Goal: Information Seeking & Learning: Learn about a topic

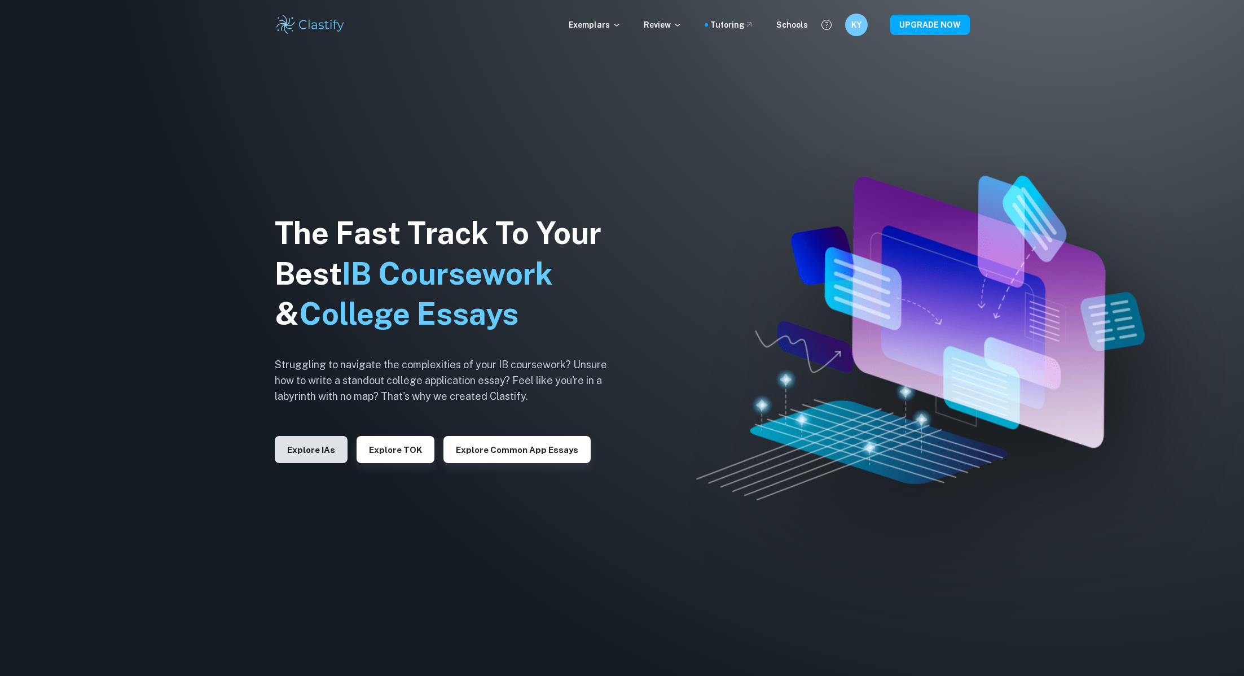
click at [320, 439] on button "Explore IAs" at bounding box center [311, 449] width 73 height 27
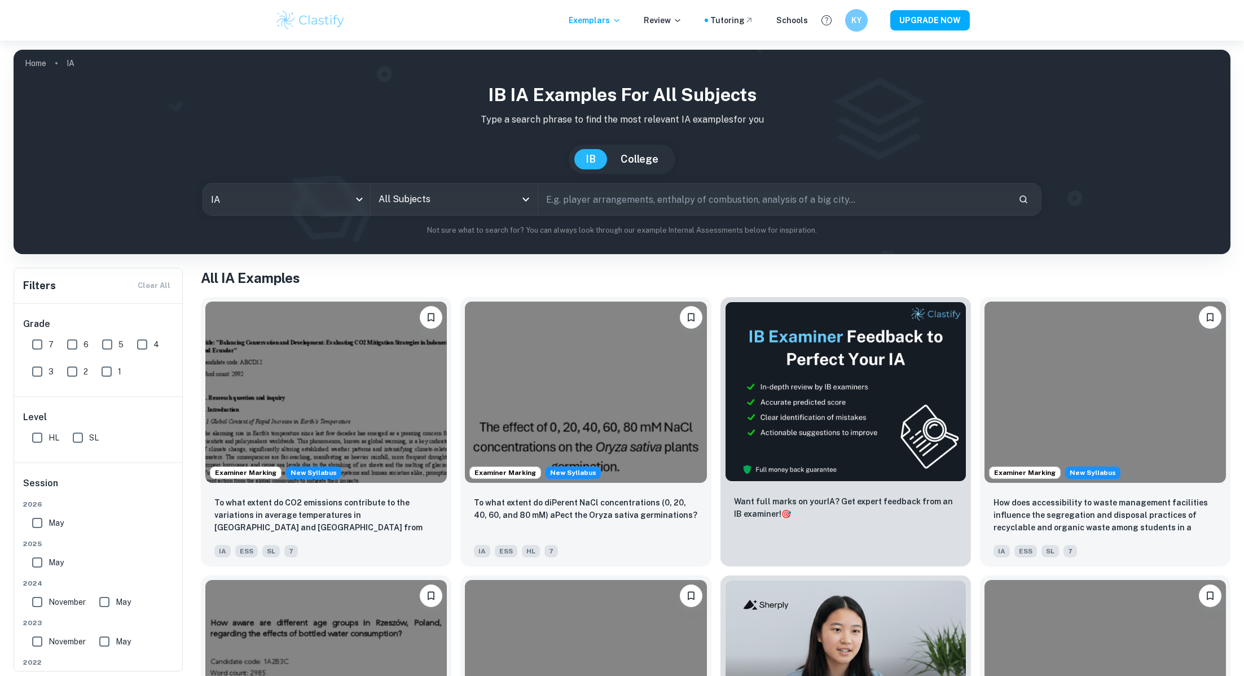
click at [389, 216] on div "IB IA examples for all subjects Type a search phrase to find the most relevant …" at bounding box center [622, 158] width 1199 height 155
click at [389, 204] on input "All Subjects" at bounding box center [446, 199] width 140 height 21
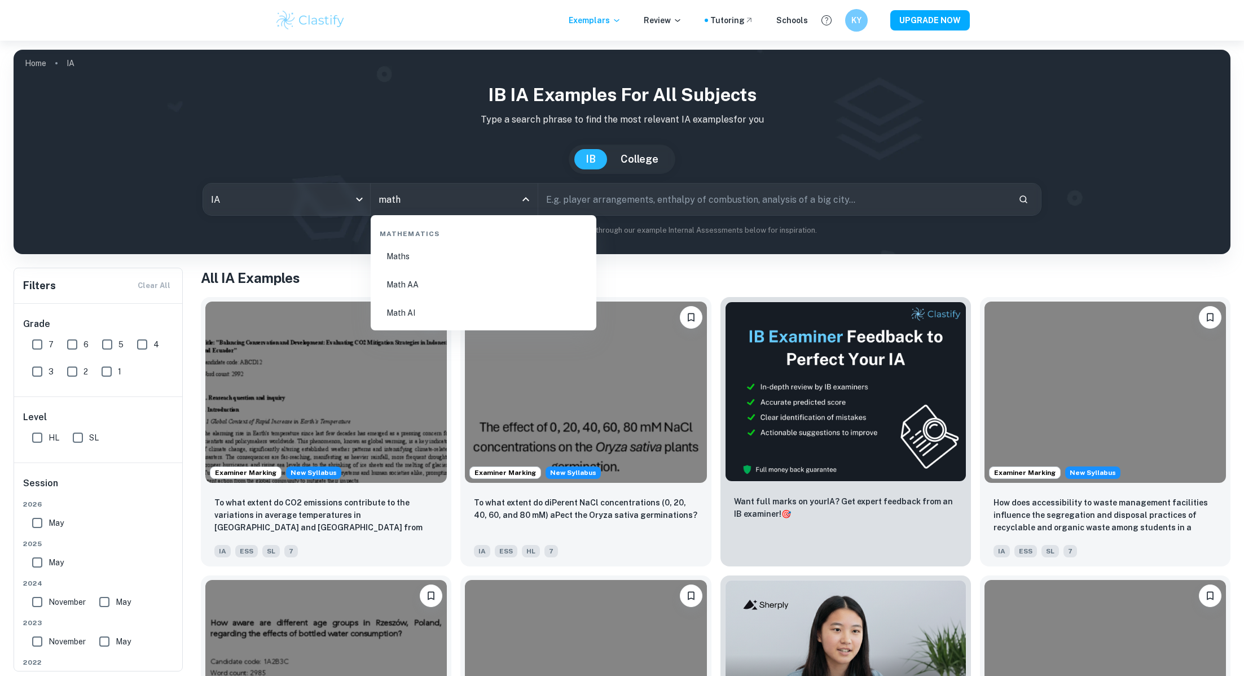
click at [418, 287] on li "Math AA" at bounding box center [483, 284] width 217 height 26
type input "Math AA"
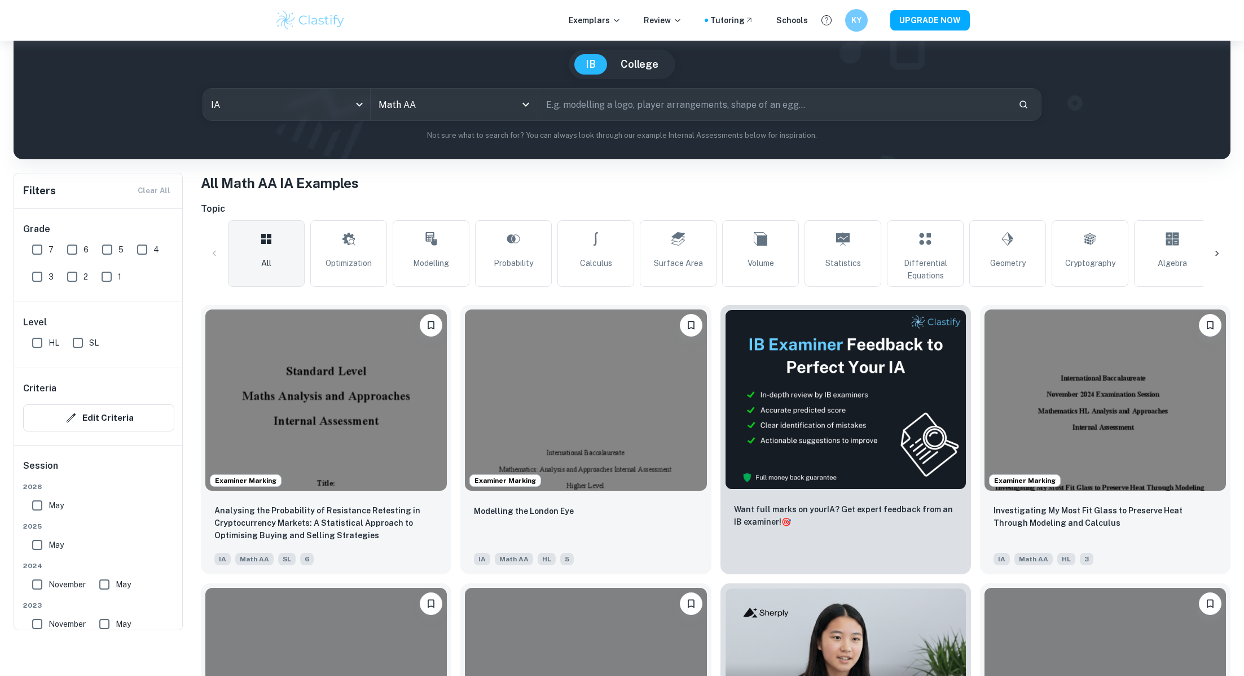
scroll to position [128, 0]
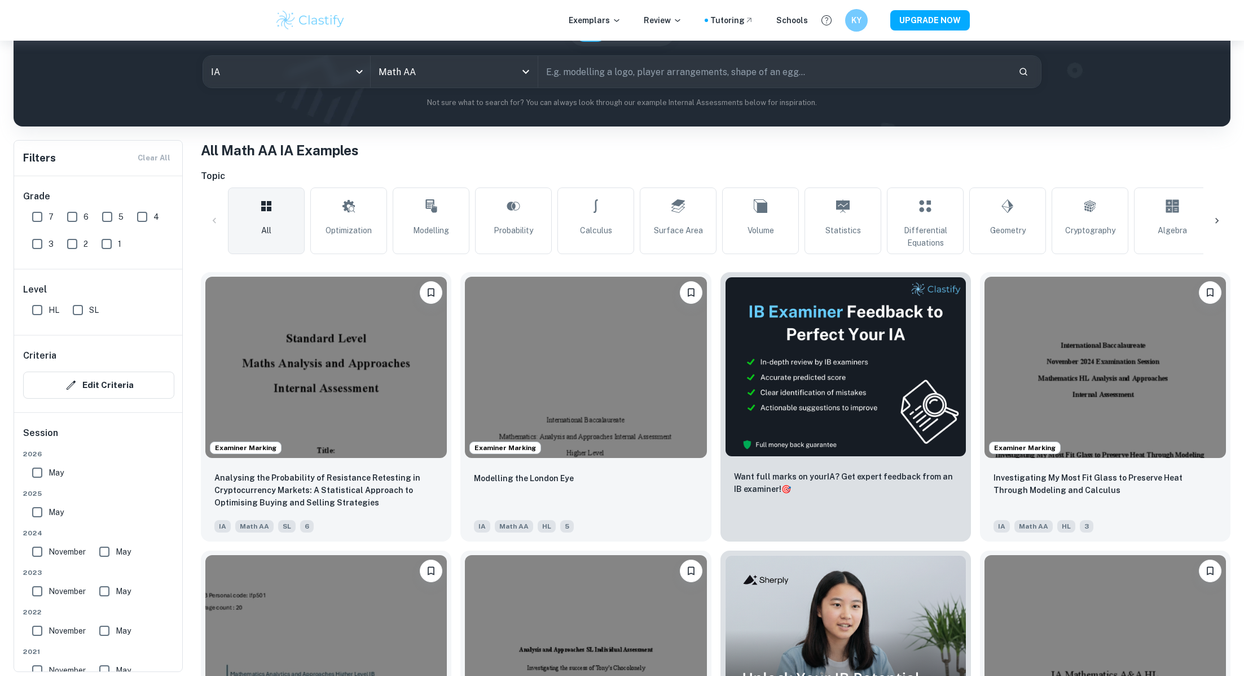
click at [80, 310] on input "SL" at bounding box center [78, 310] width 23 height 23
checkbox input "true"
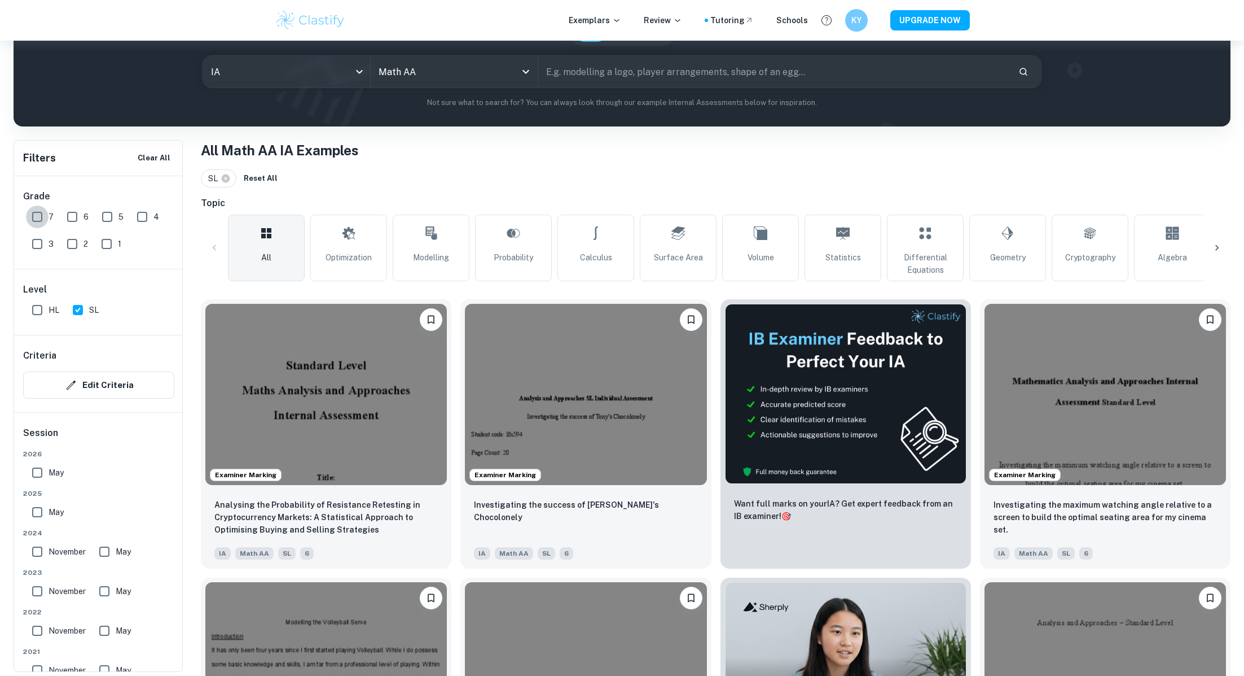
click at [41, 214] on input "7" at bounding box center [37, 216] width 23 height 23
checkbox input "true"
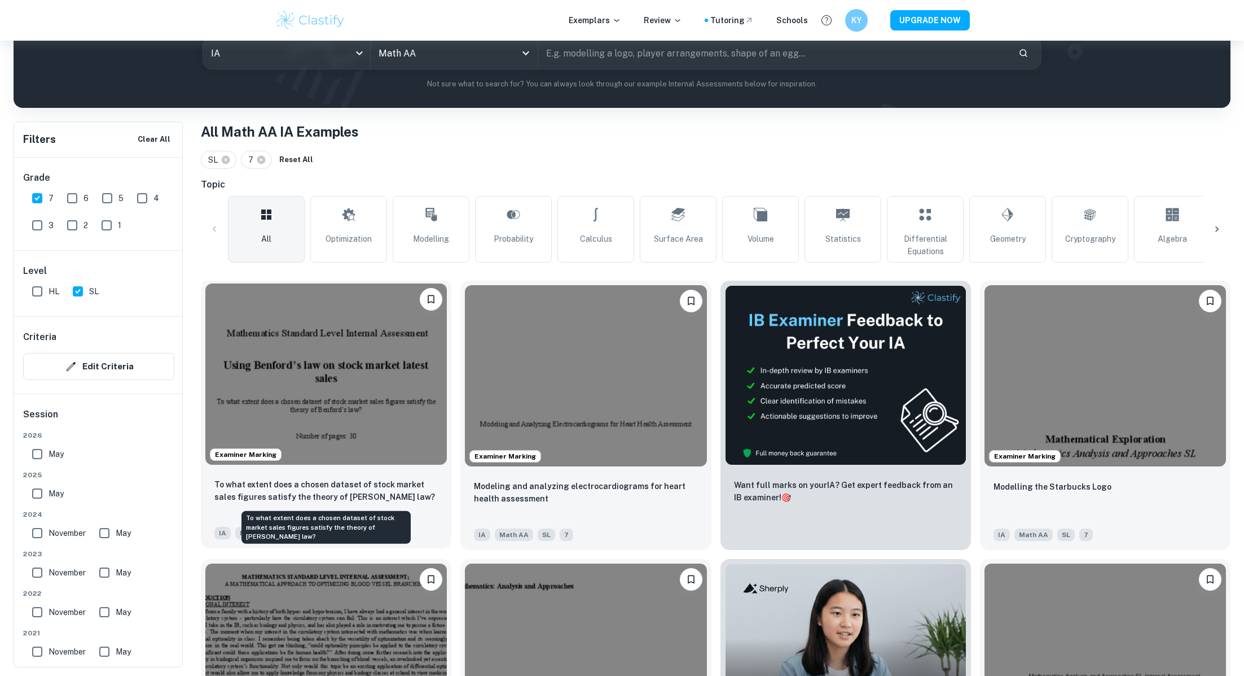
scroll to position [149, 0]
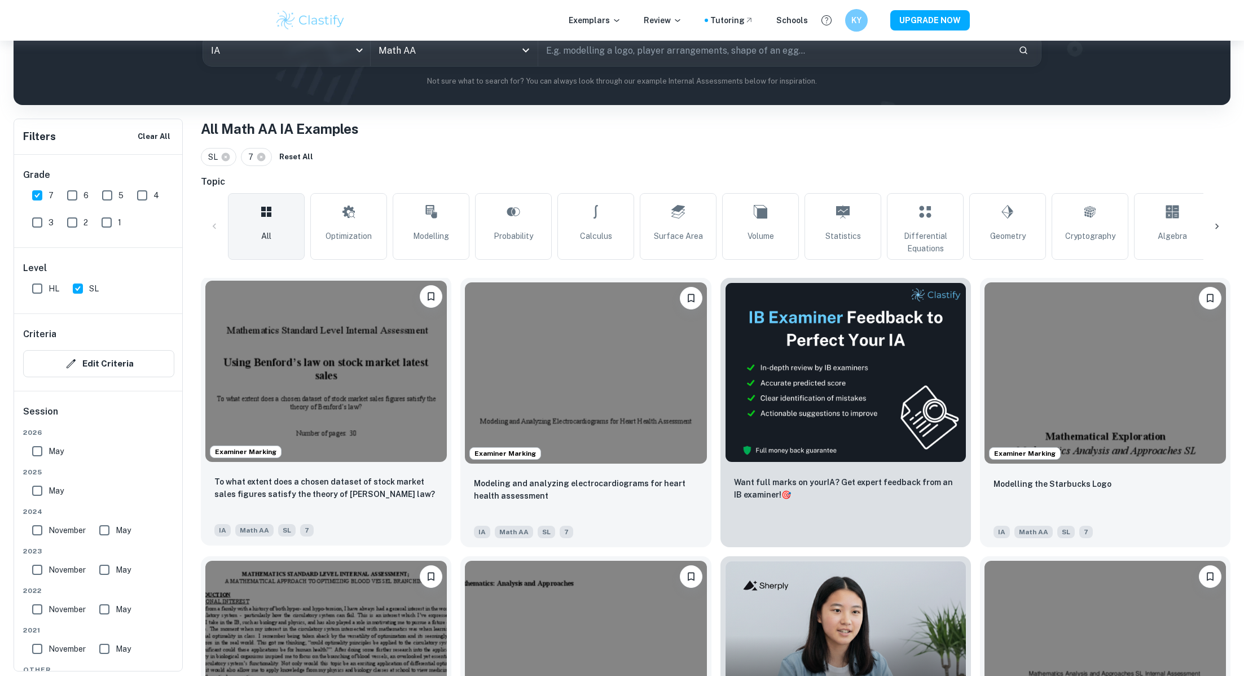
click at [339, 416] on img at bounding box center [326, 371] width 242 height 181
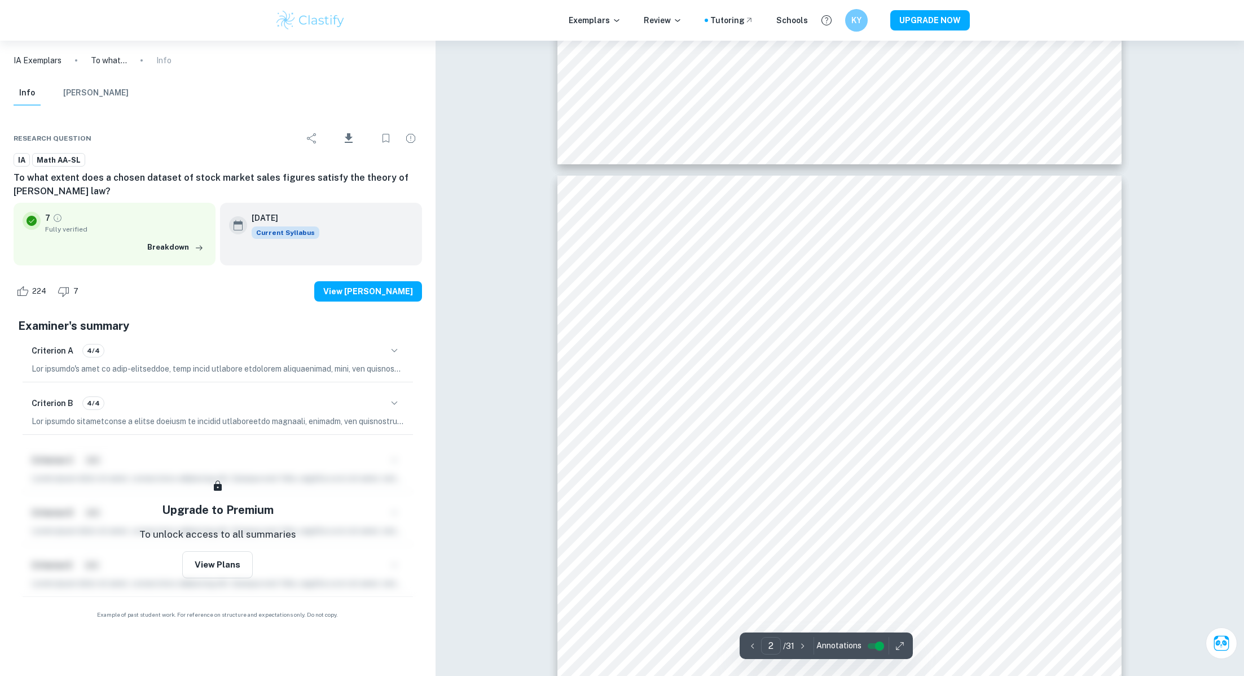
type input "1"
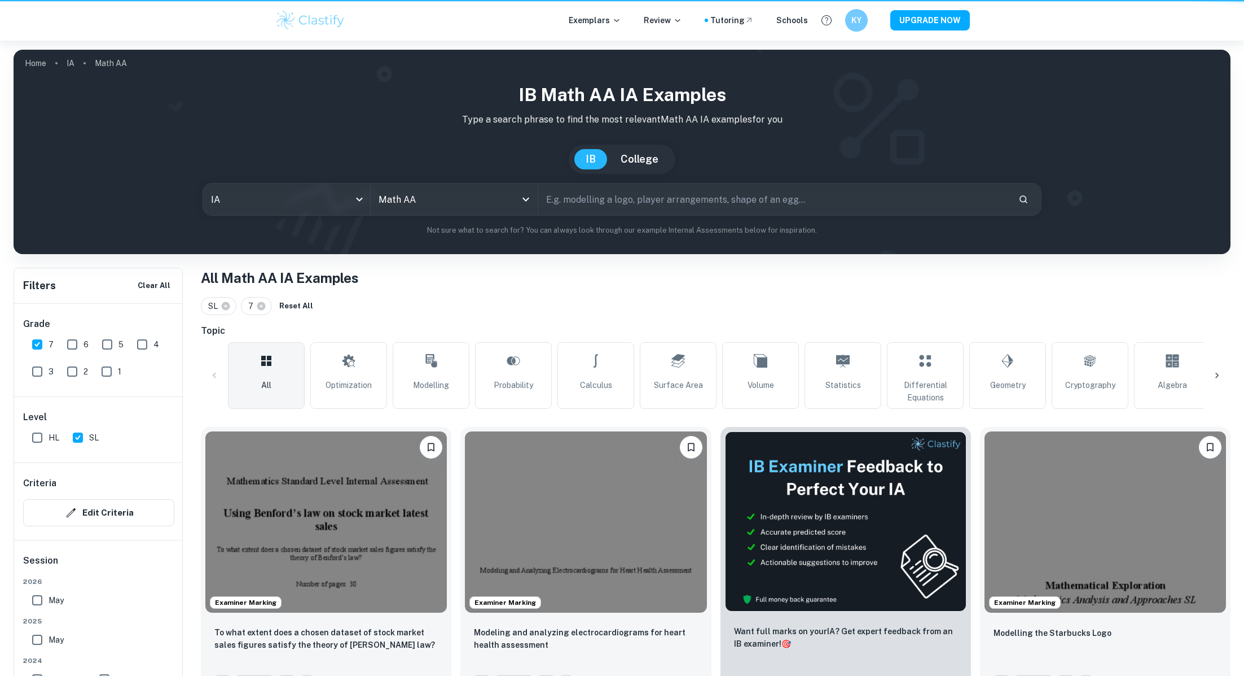
scroll to position [149, 0]
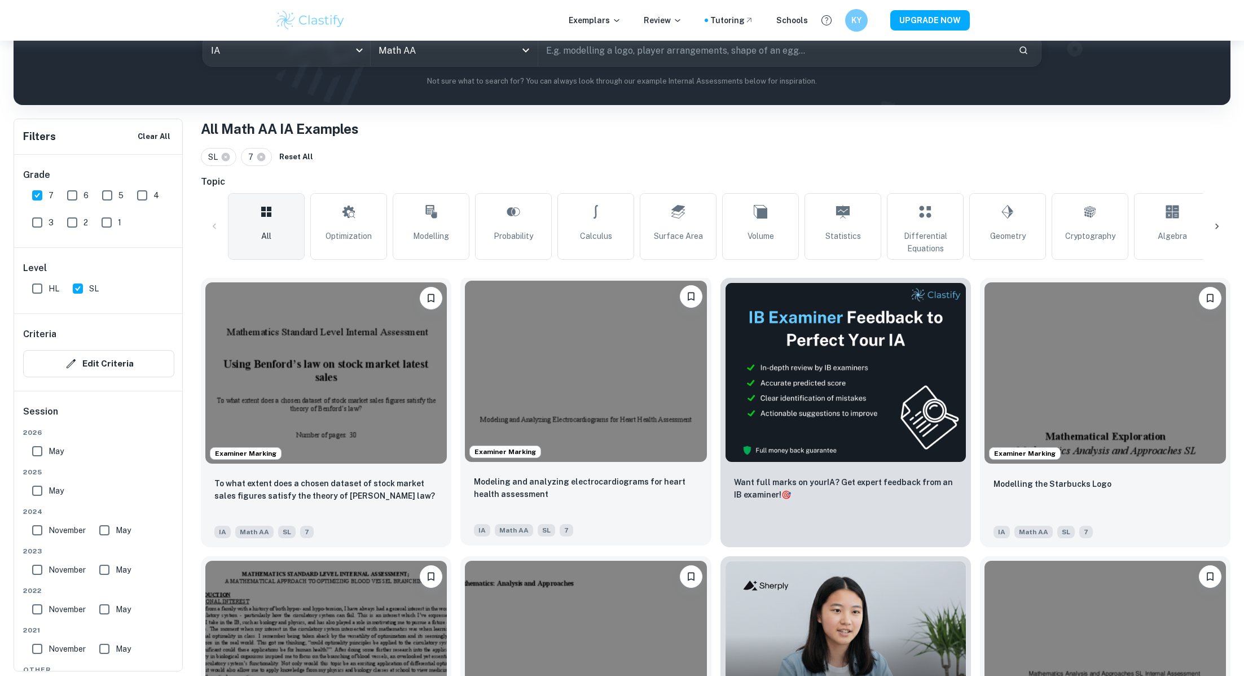
click at [655, 382] on img at bounding box center [586, 371] width 242 height 181
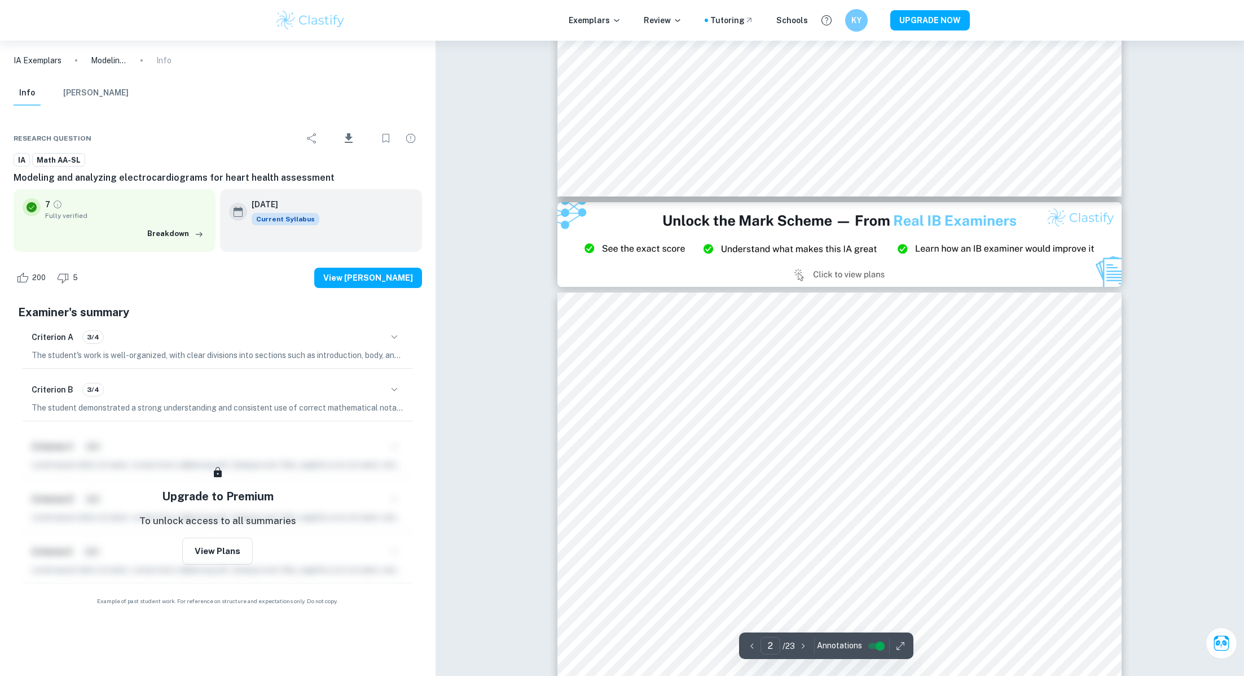
type input "3"
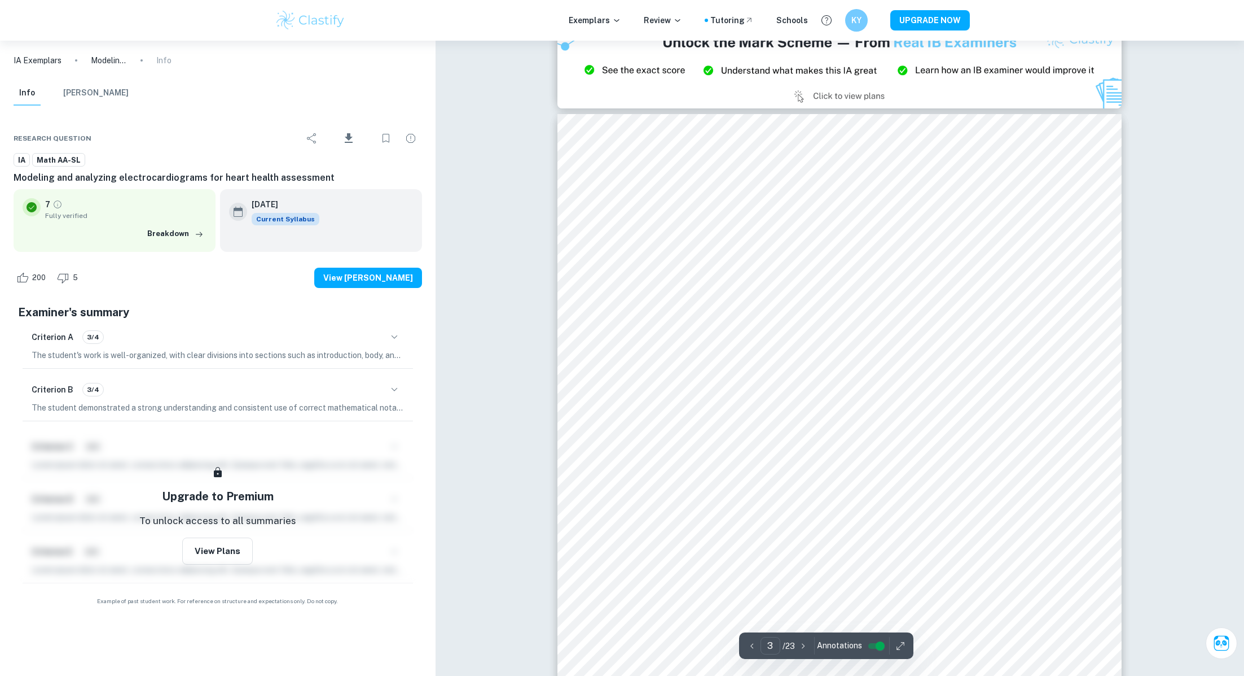
scroll to position [1724, 0]
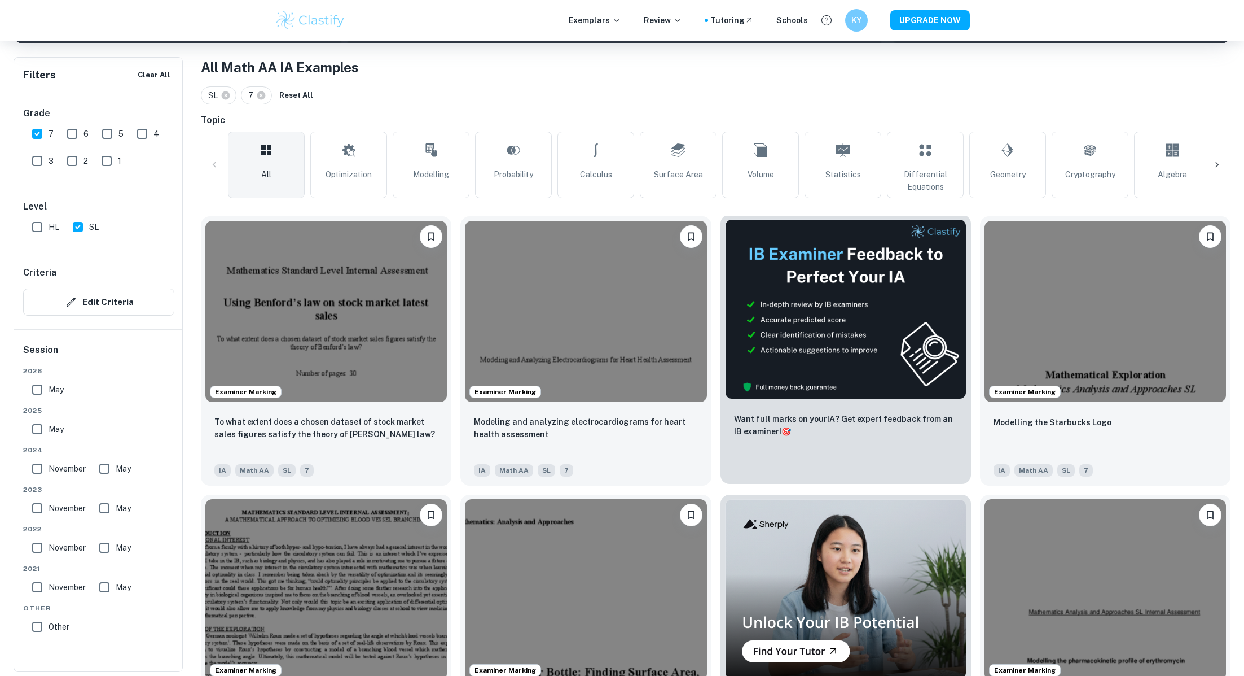
scroll to position [214, 0]
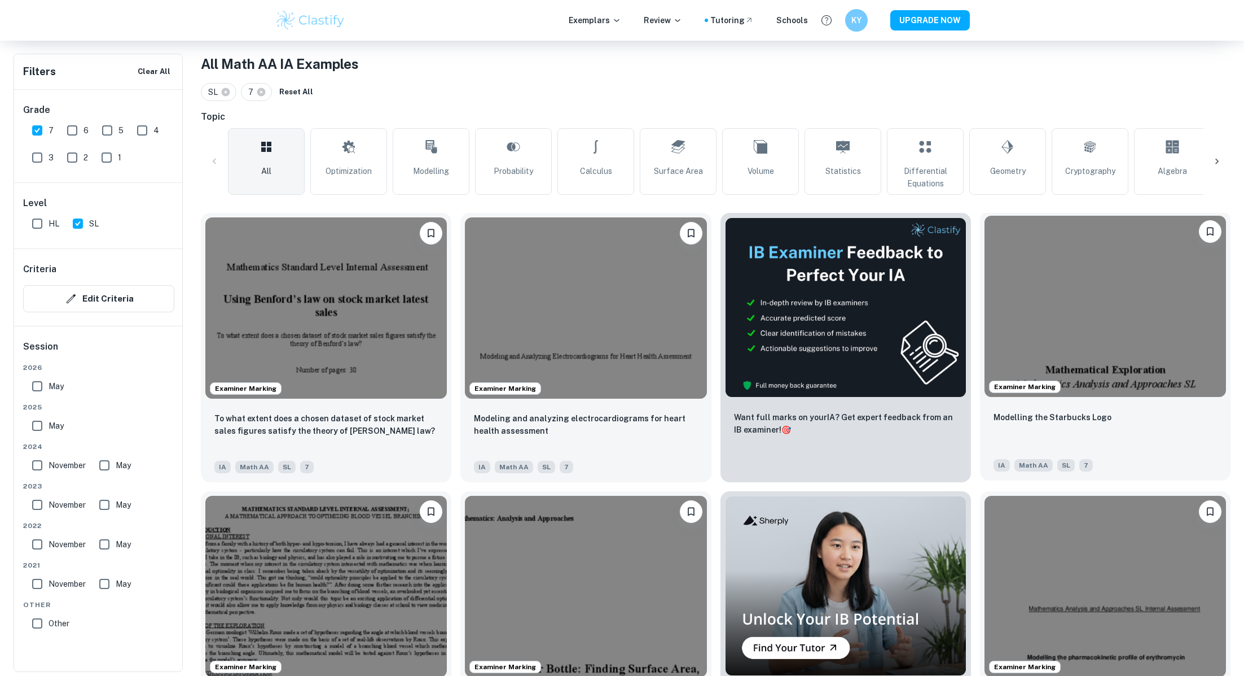
click at [1113, 361] on img at bounding box center [1106, 306] width 242 height 181
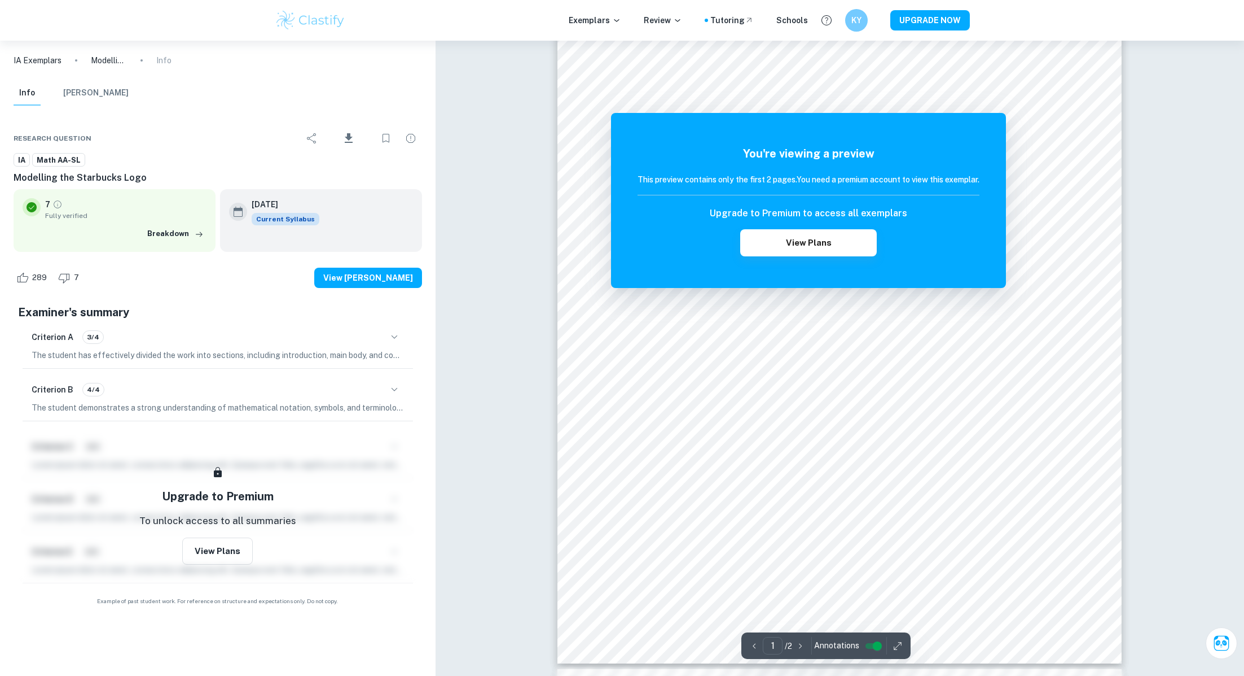
scroll to position [268, 0]
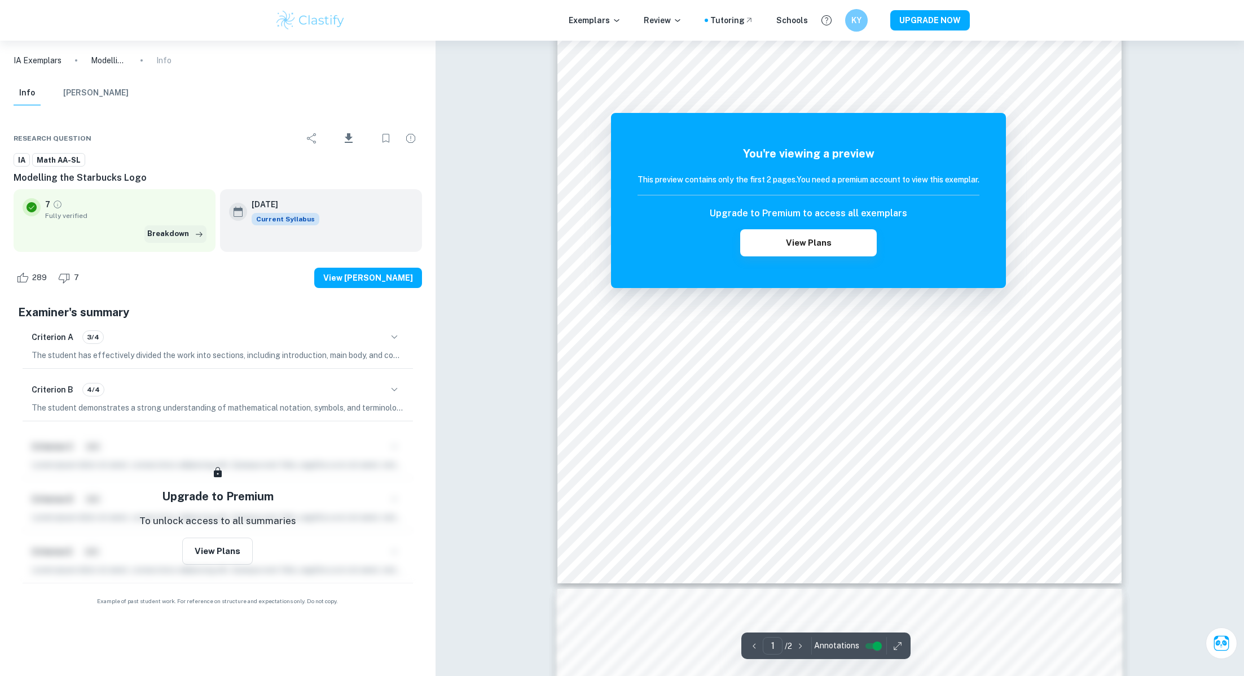
click at [177, 231] on button "Breakdown" at bounding box center [175, 233] width 62 height 17
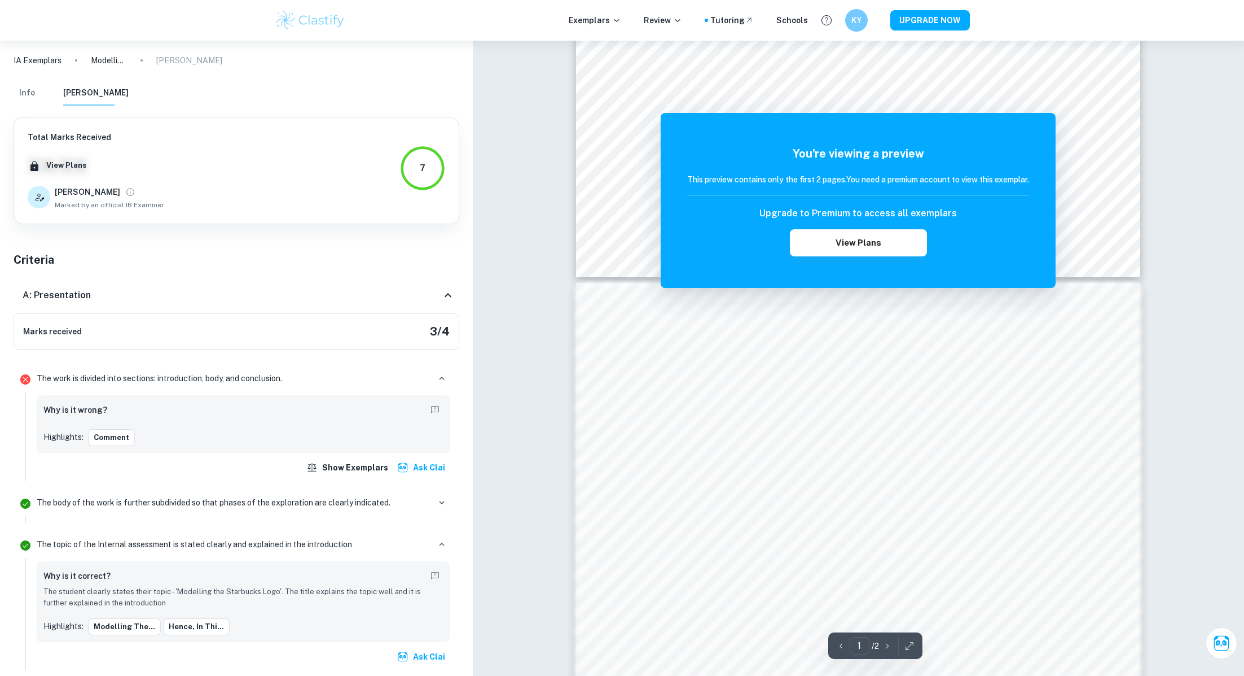
scroll to position [575, 0]
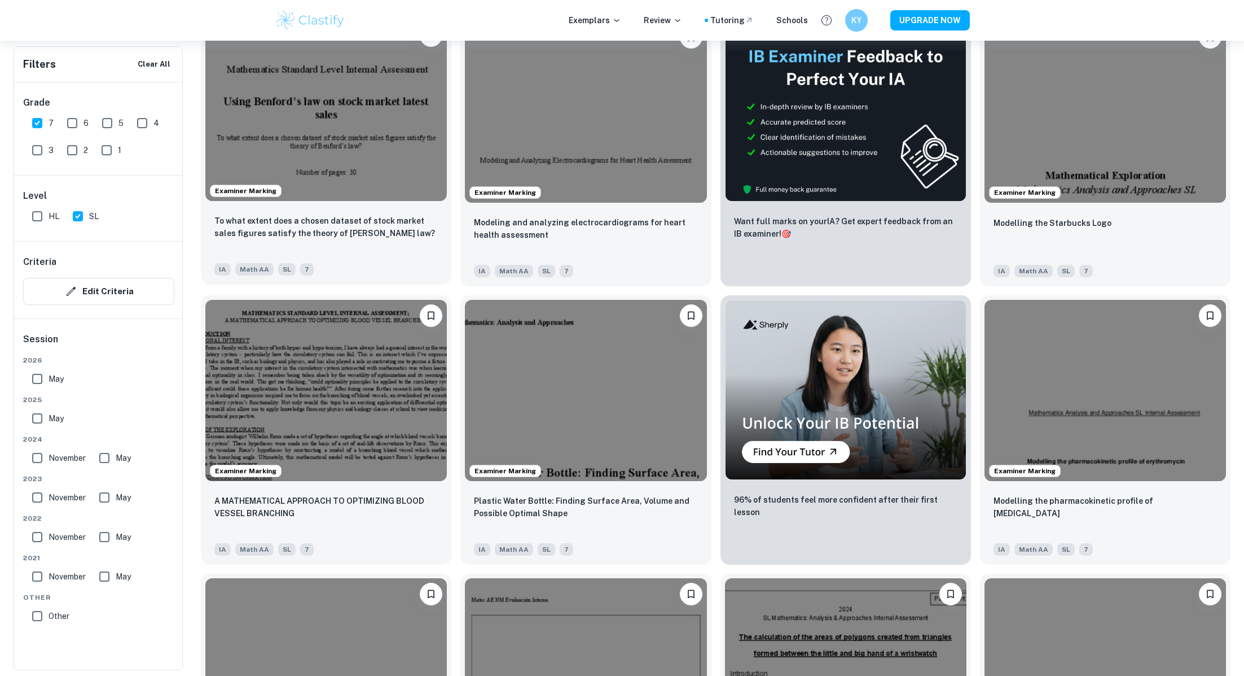
scroll to position [367, 0]
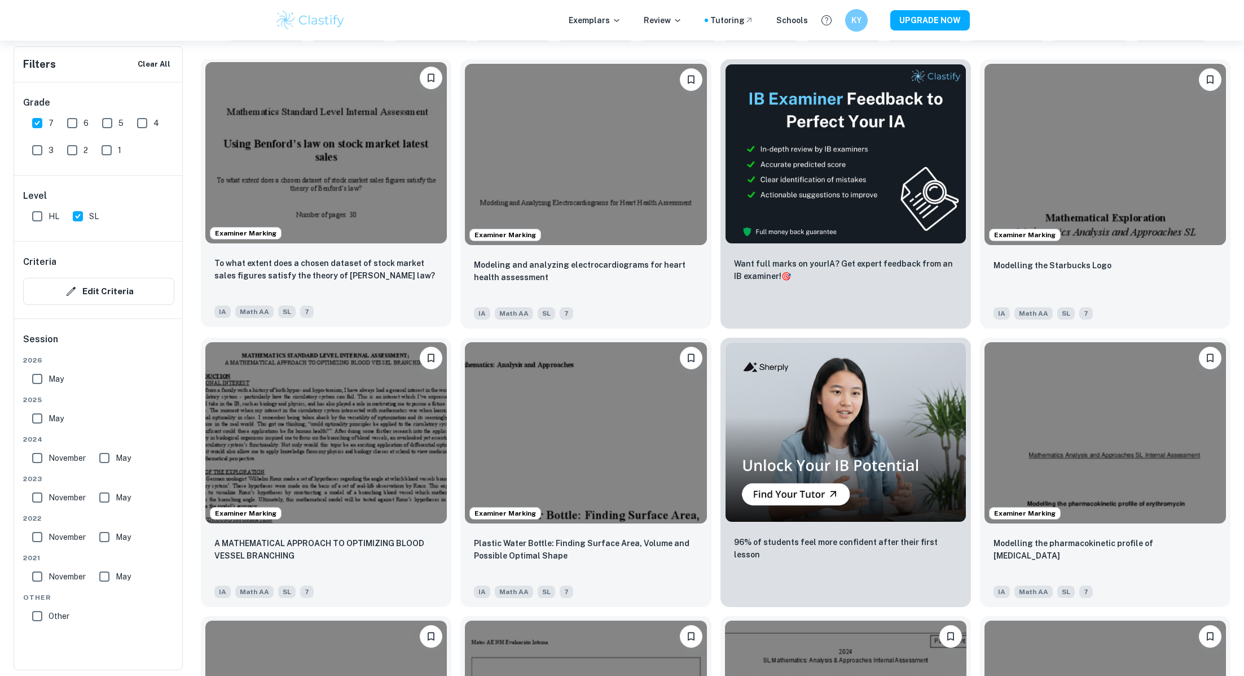
click at [365, 176] on img at bounding box center [326, 152] width 242 height 181
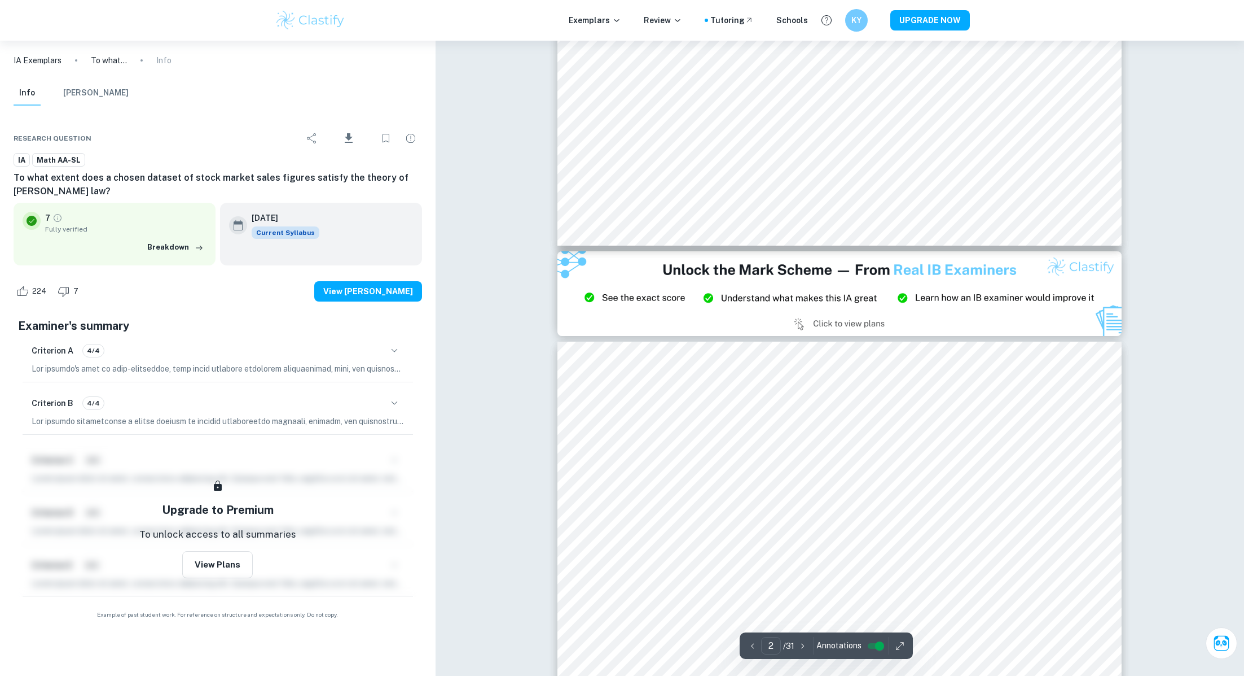
type input "3"
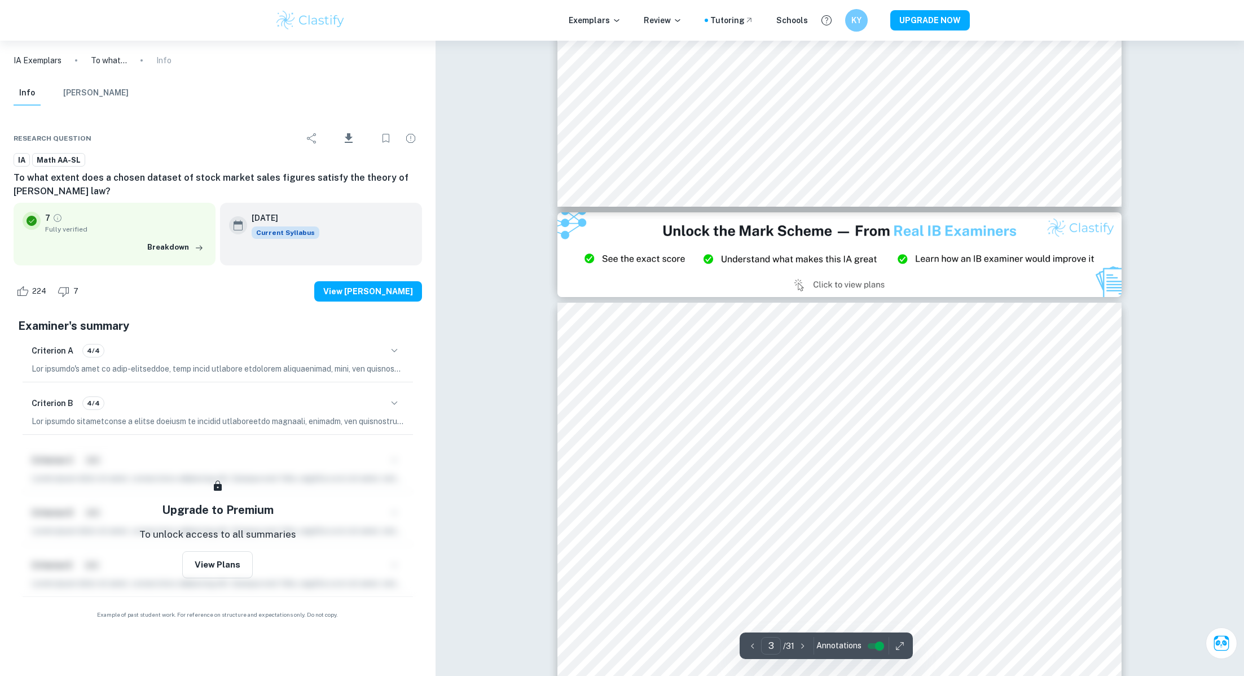
scroll to position [1542, 0]
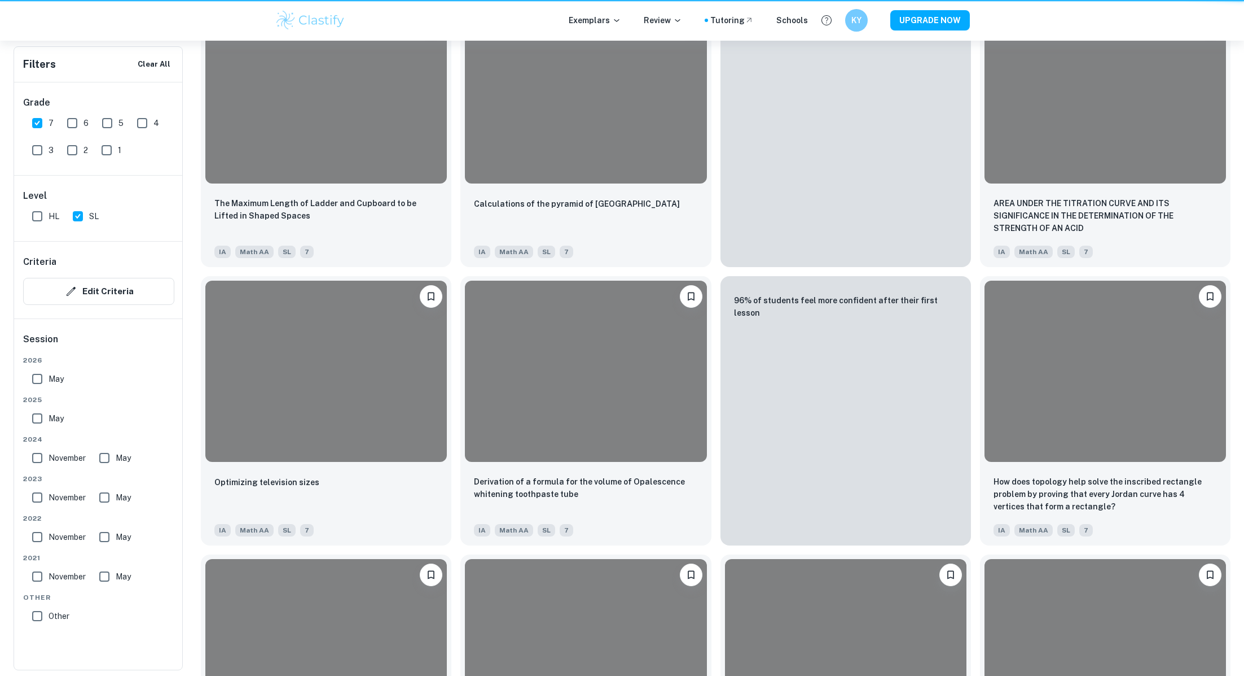
scroll to position [367, 0]
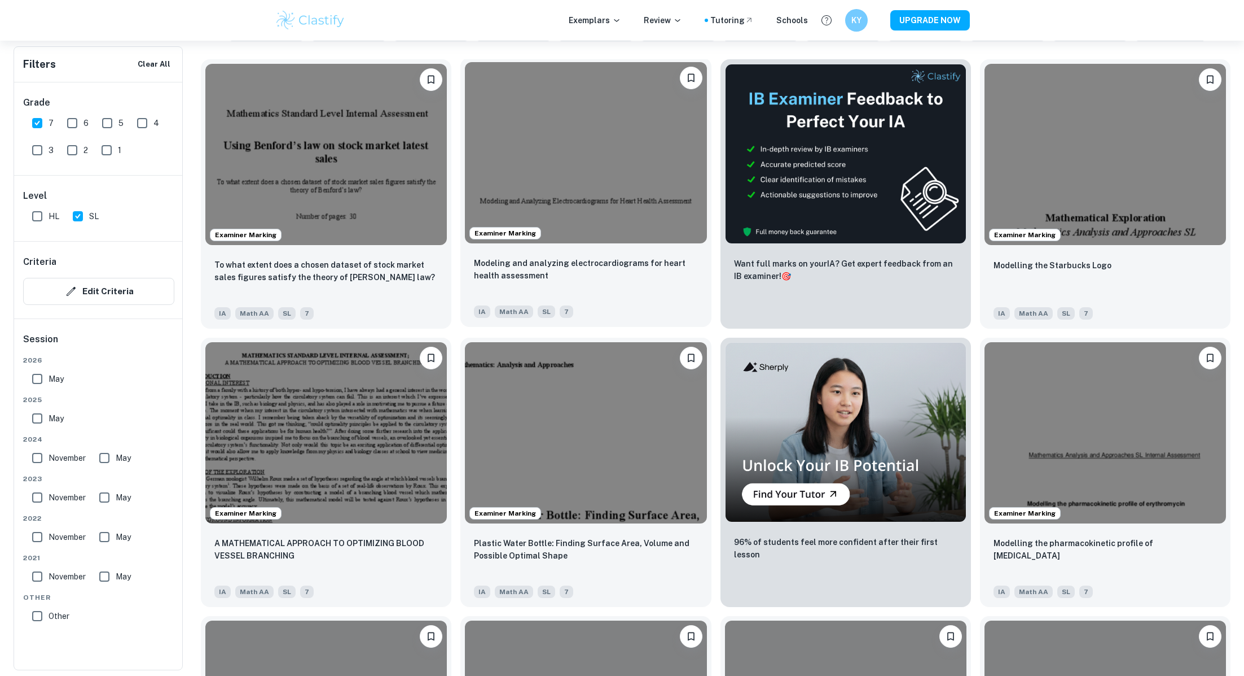
click at [590, 151] on img at bounding box center [586, 152] width 242 height 181
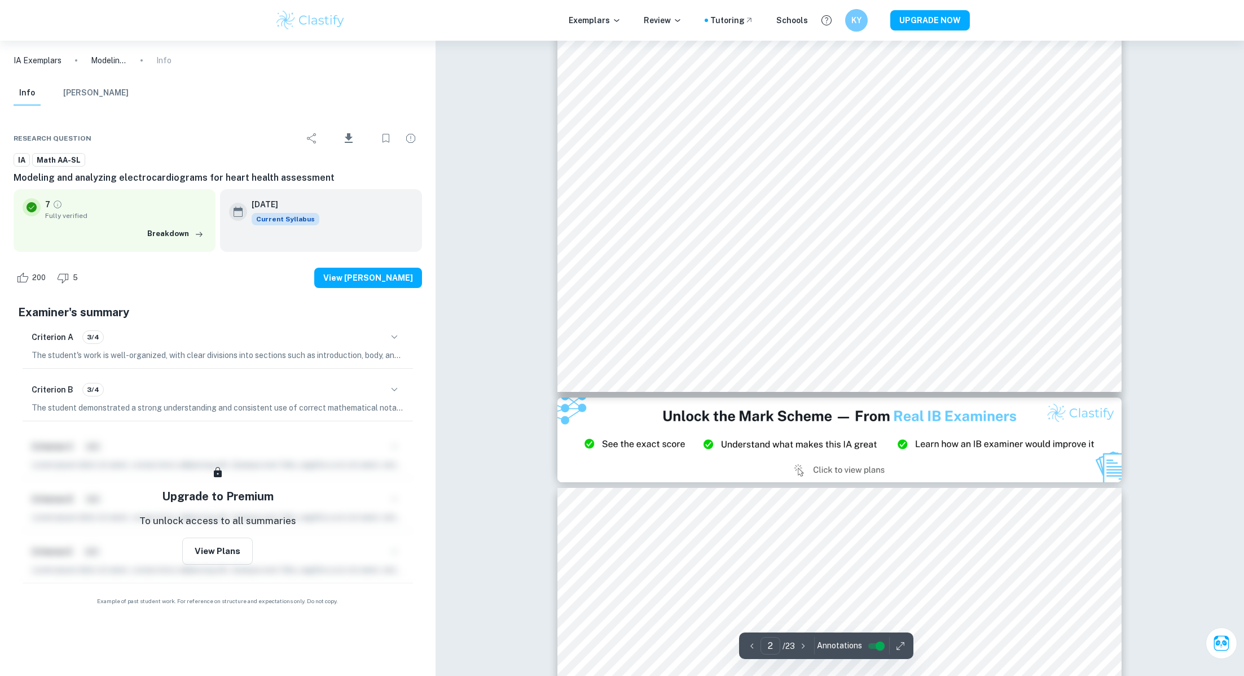
type input "3"
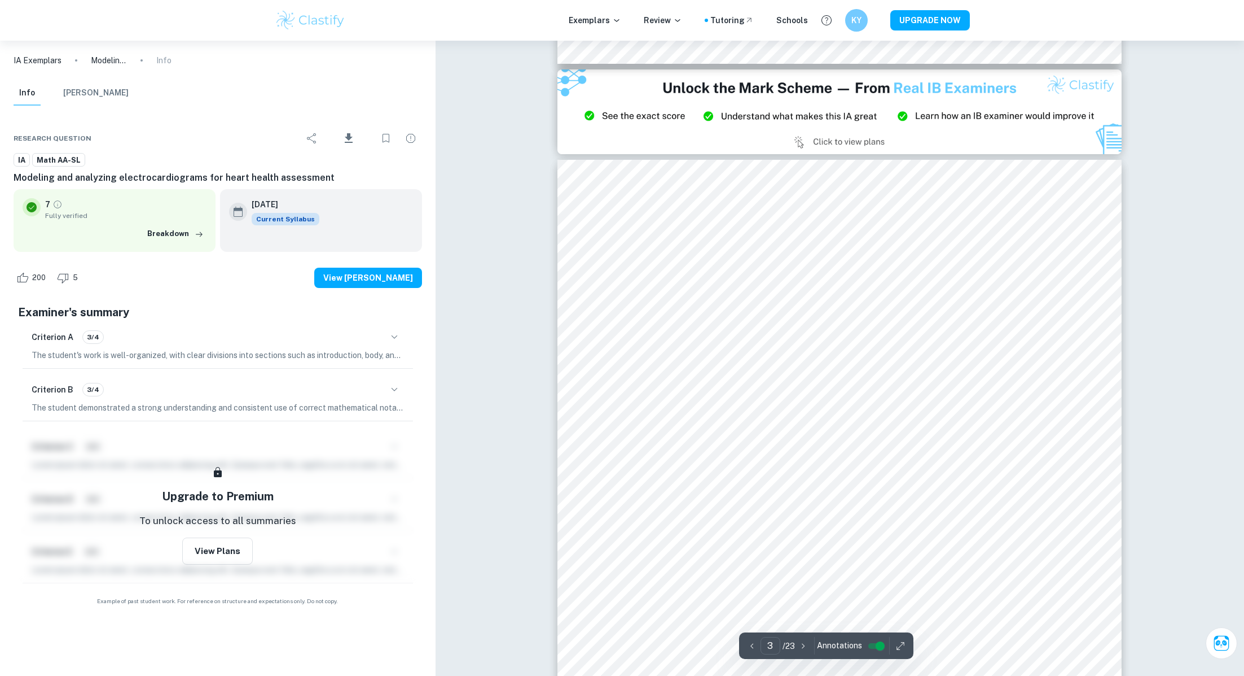
scroll to position [1685, 0]
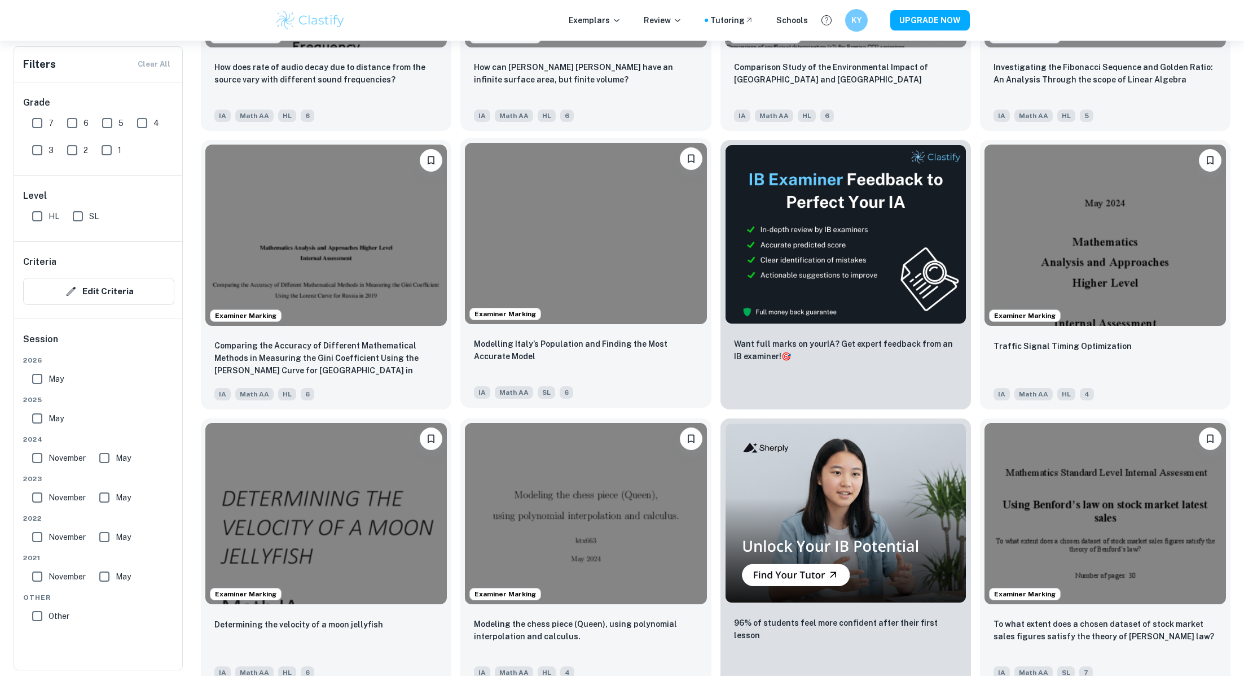
scroll to position [1375, 0]
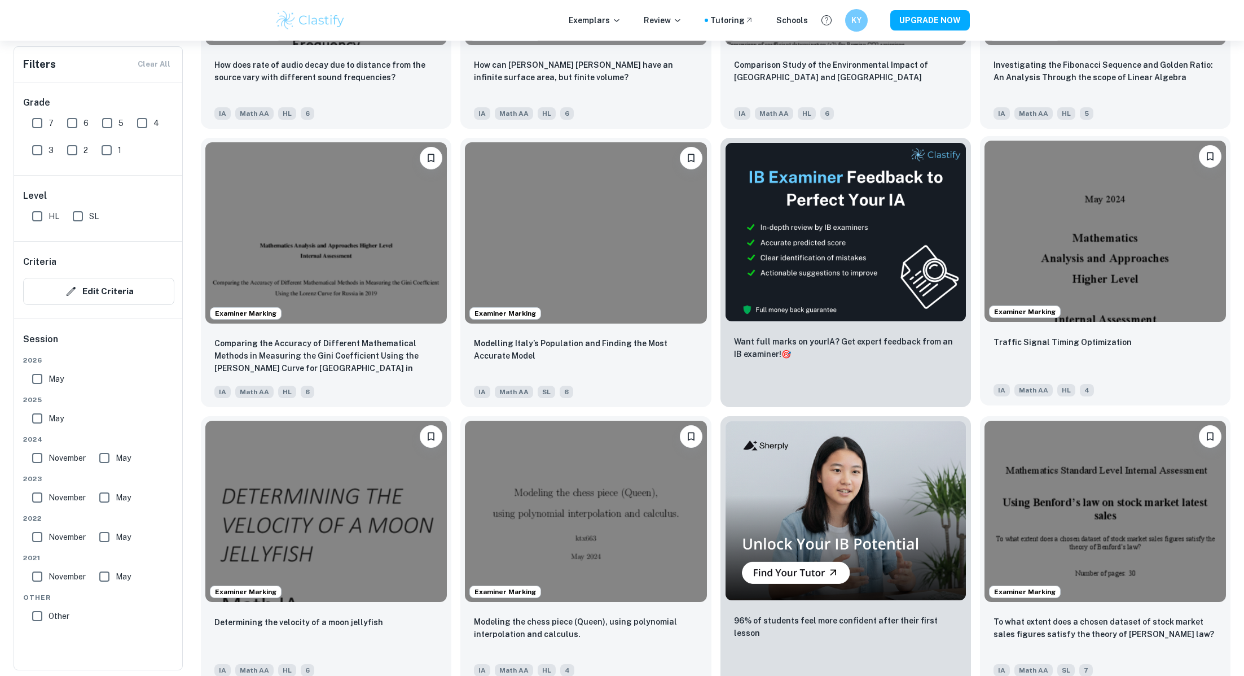
click at [1060, 232] on img at bounding box center [1106, 231] width 242 height 181
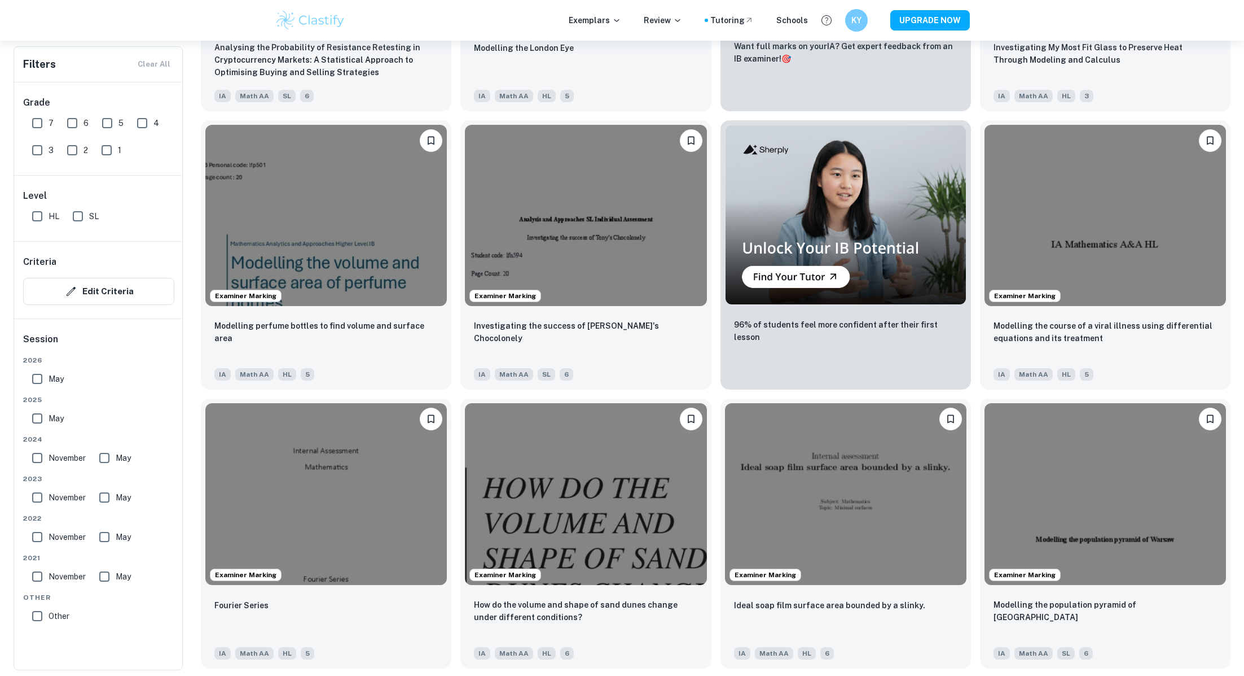
scroll to position [481, 0]
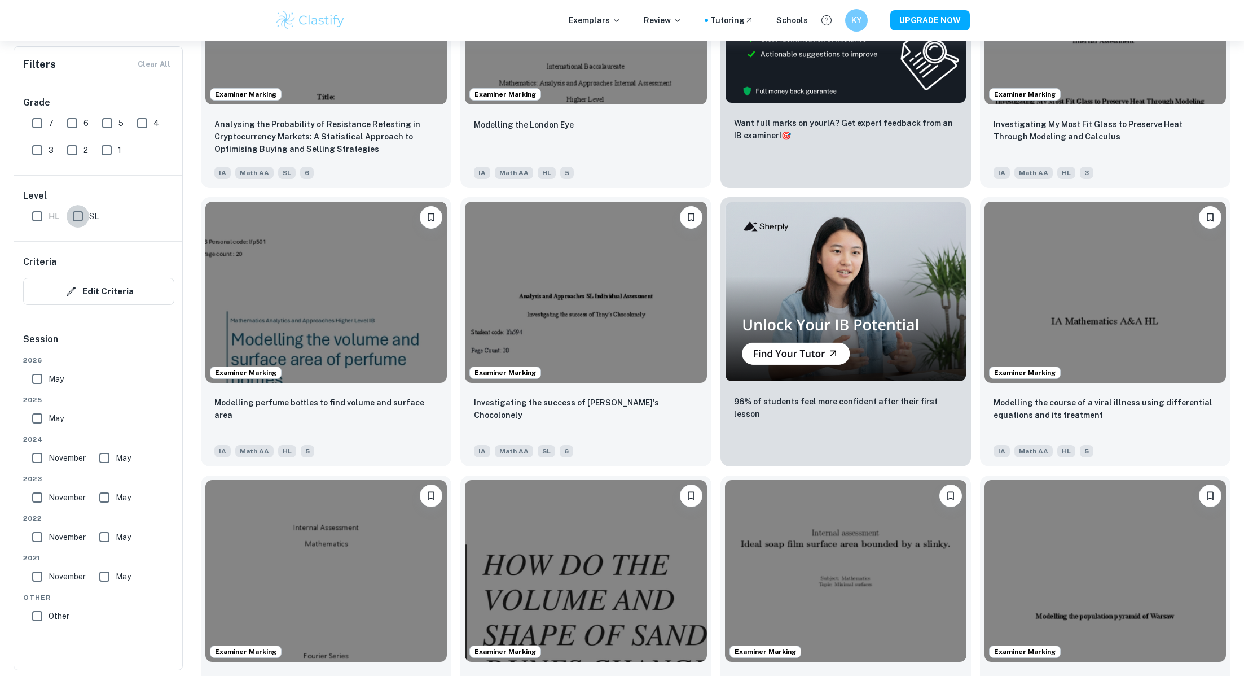
click at [77, 213] on input "SL" at bounding box center [78, 216] width 23 height 23
checkbox input "true"
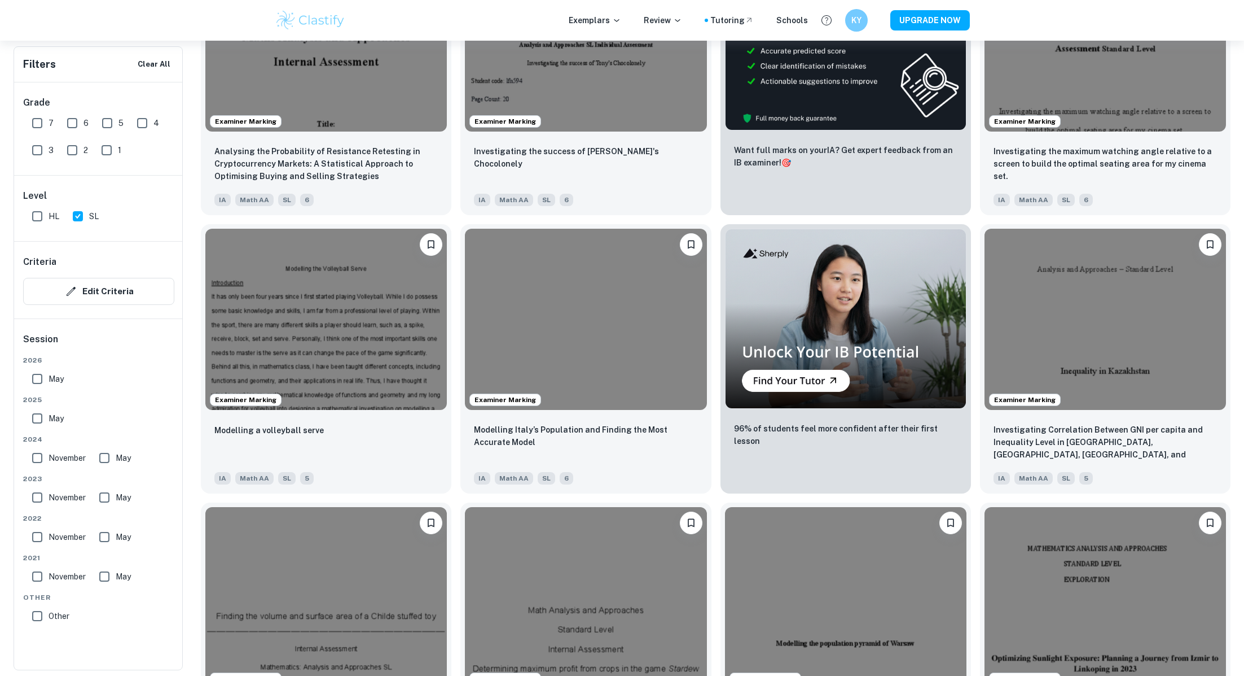
scroll to position [508, 0]
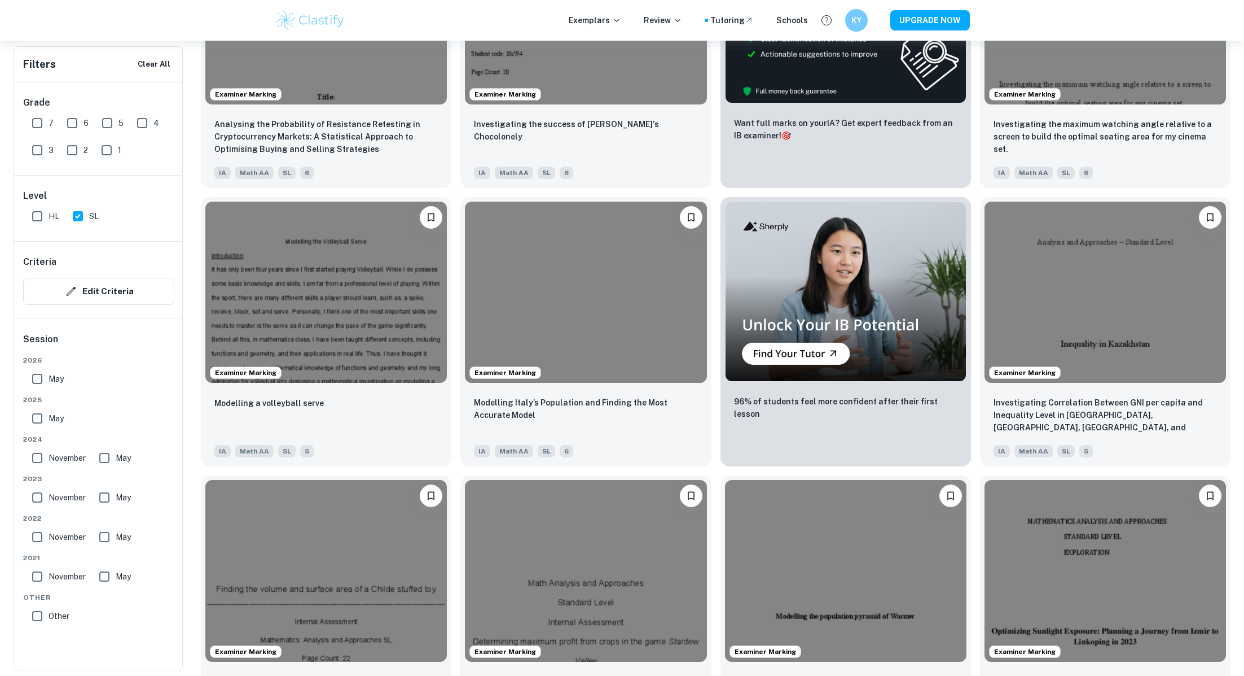
click at [35, 126] on input "7" at bounding box center [37, 123] width 23 height 23
checkbox input "true"
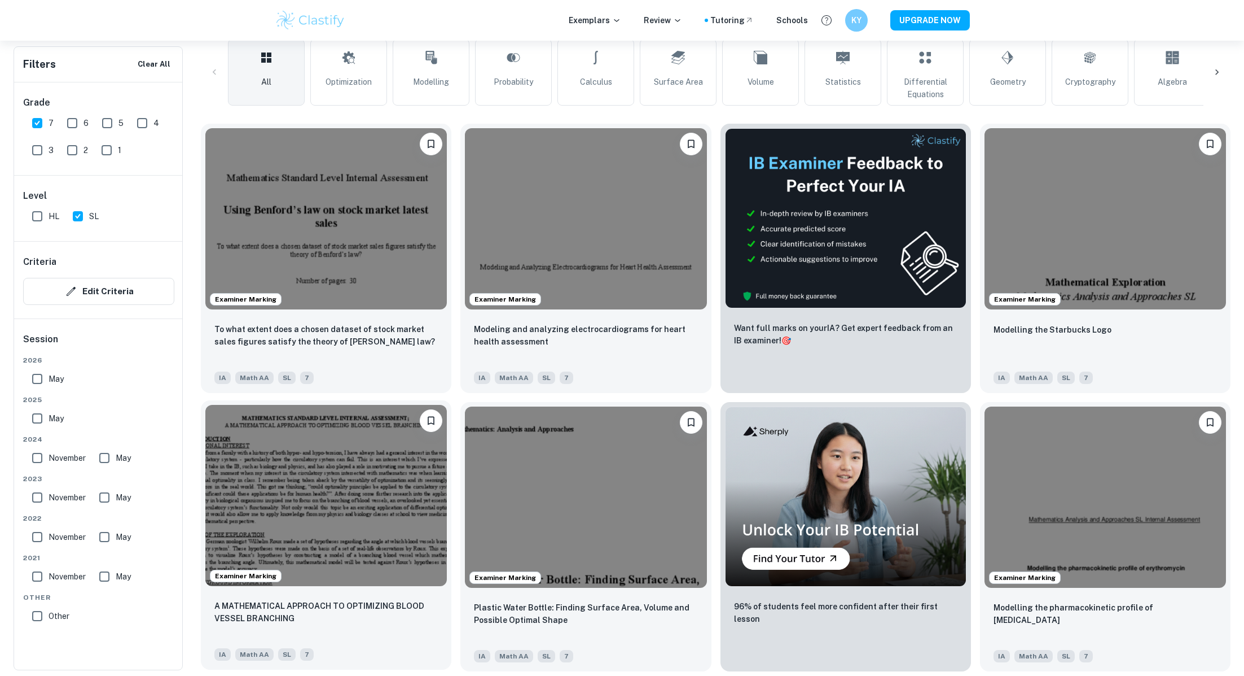
scroll to position [307, 0]
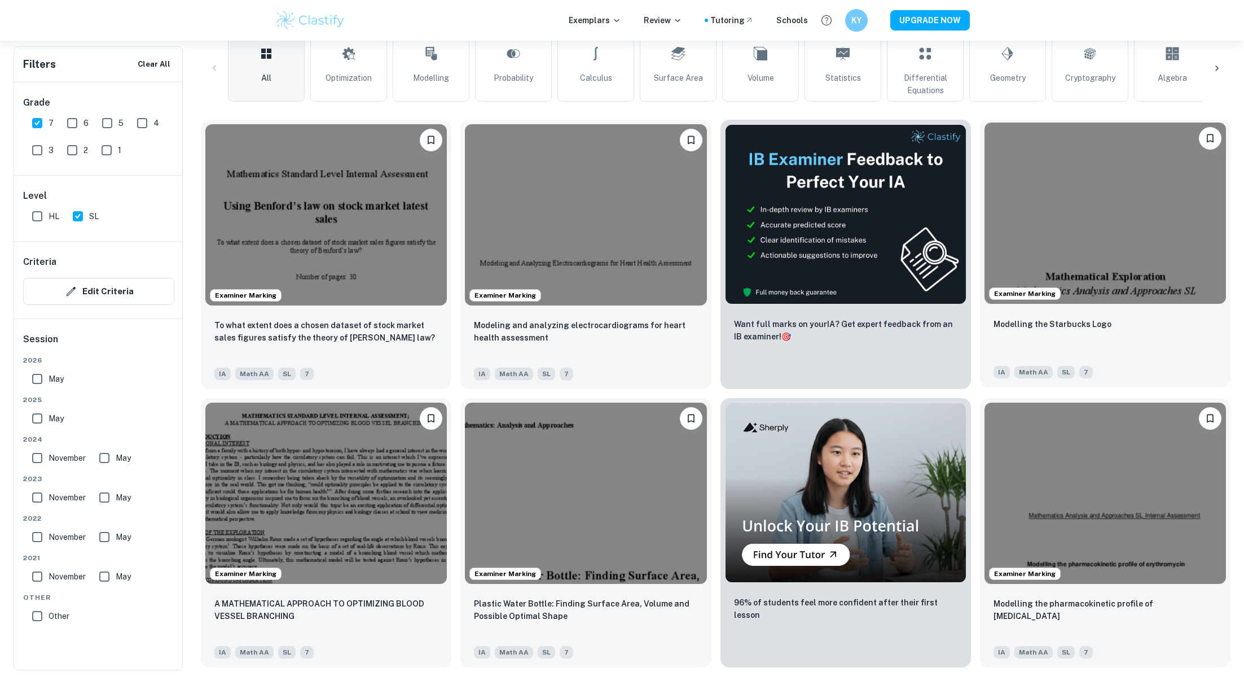
click at [1114, 222] on img at bounding box center [1106, 212] width 242 height 181
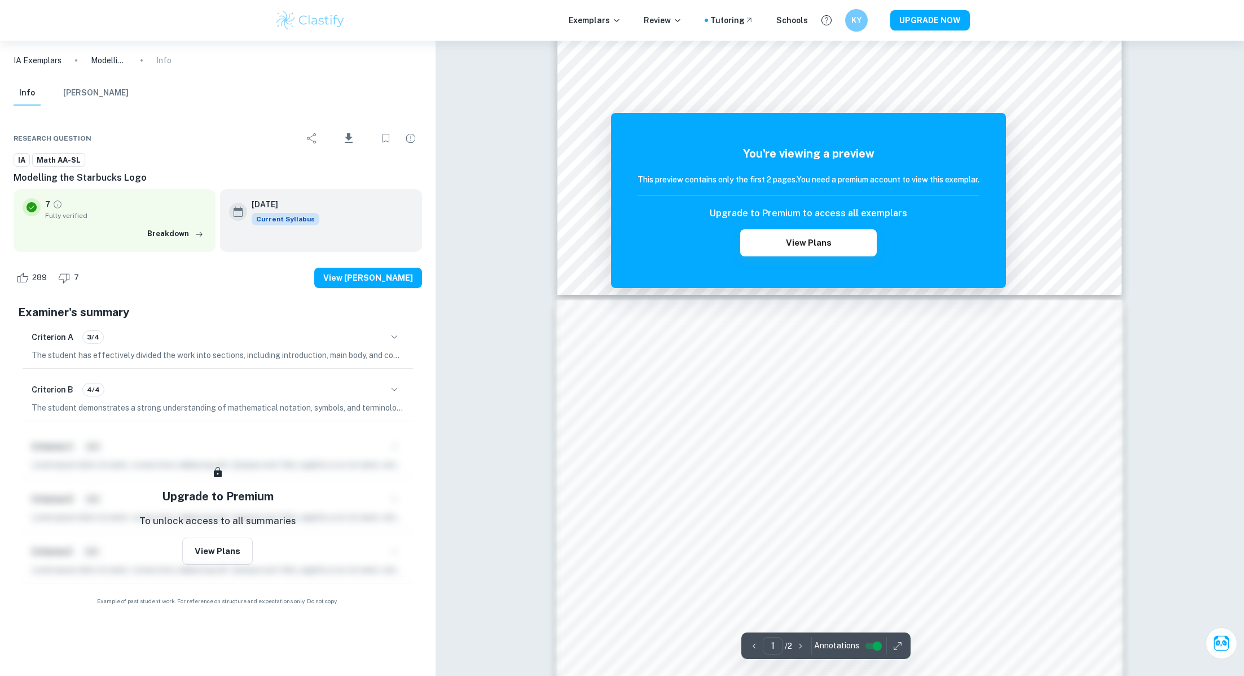
scroll to position [566, 0]
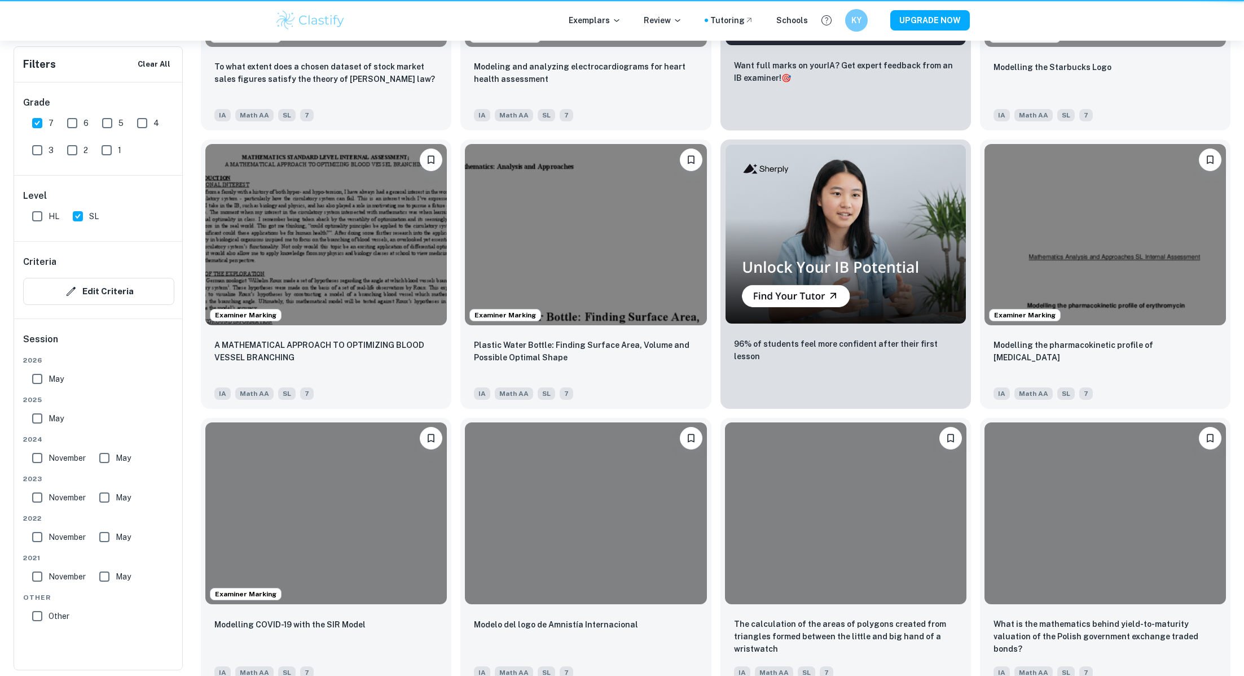
scroll to position [307, 0]
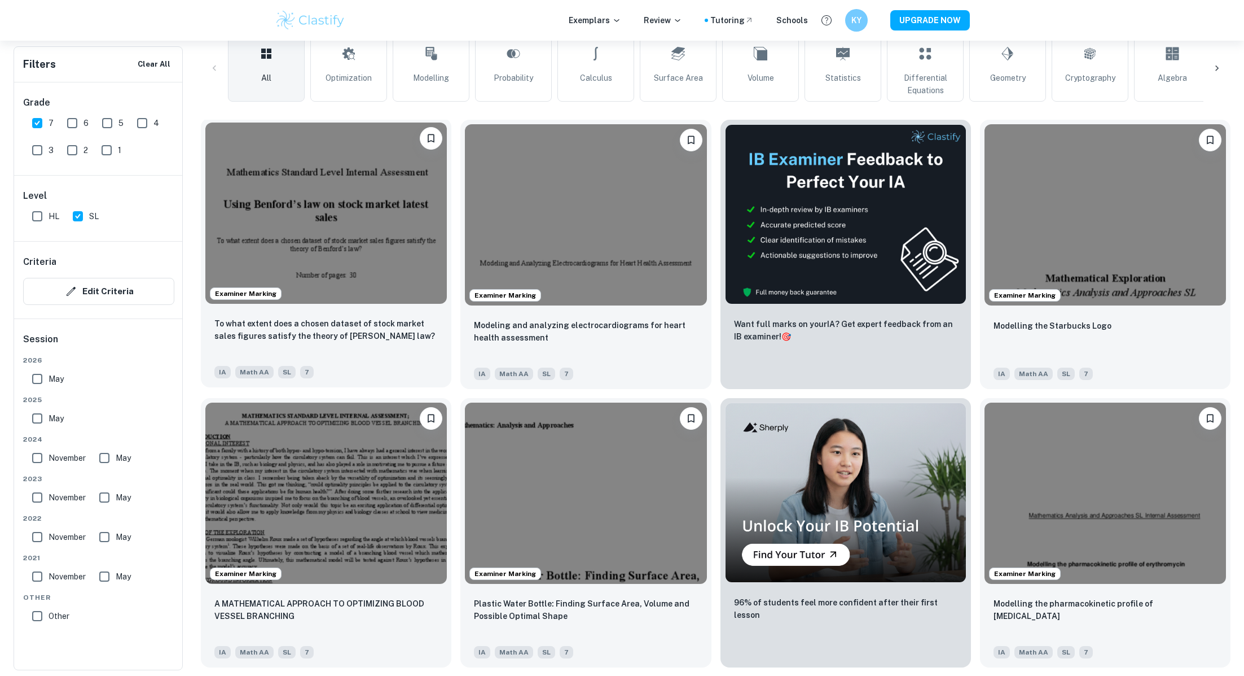
click at [381, 260] on img at bounding box center [326, 212] width 242 height 181
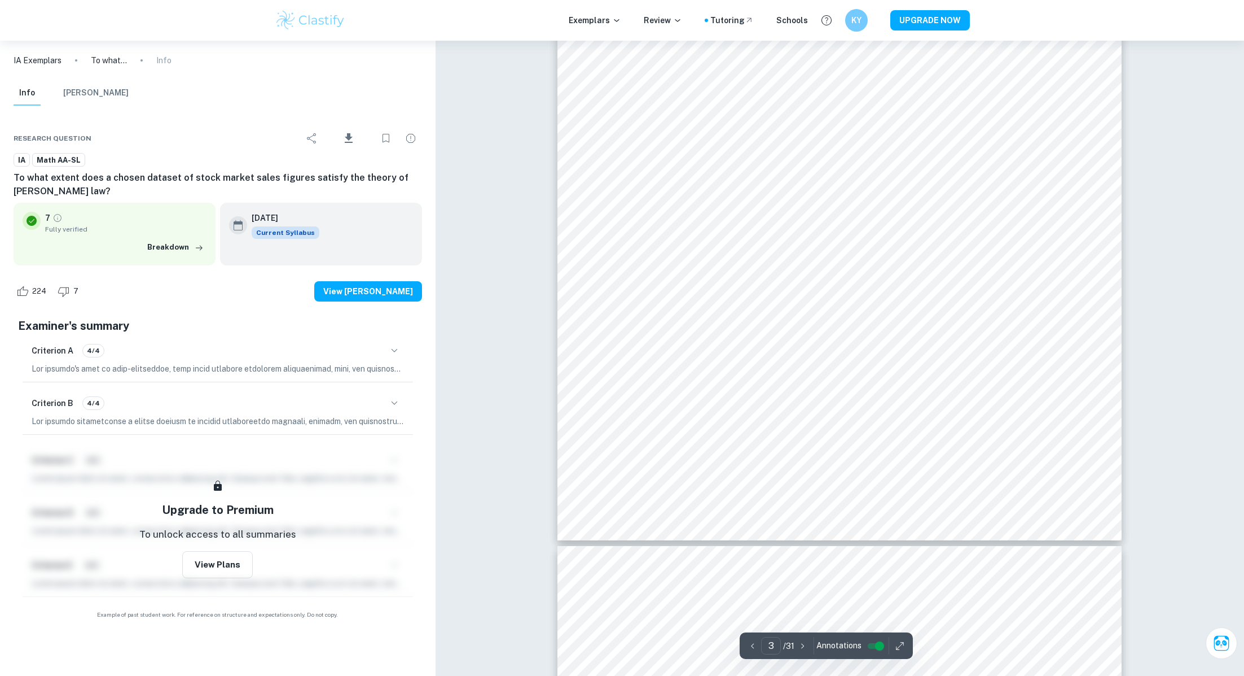
scroll to position [2100, 0]
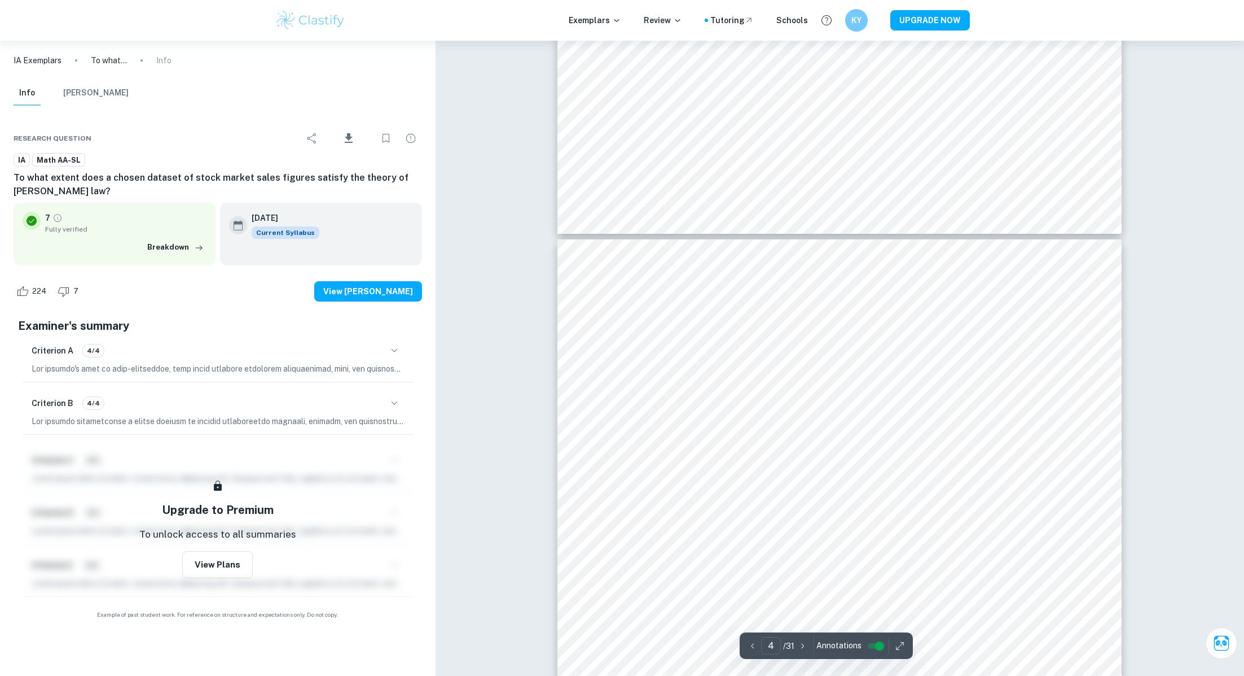
type input "3"
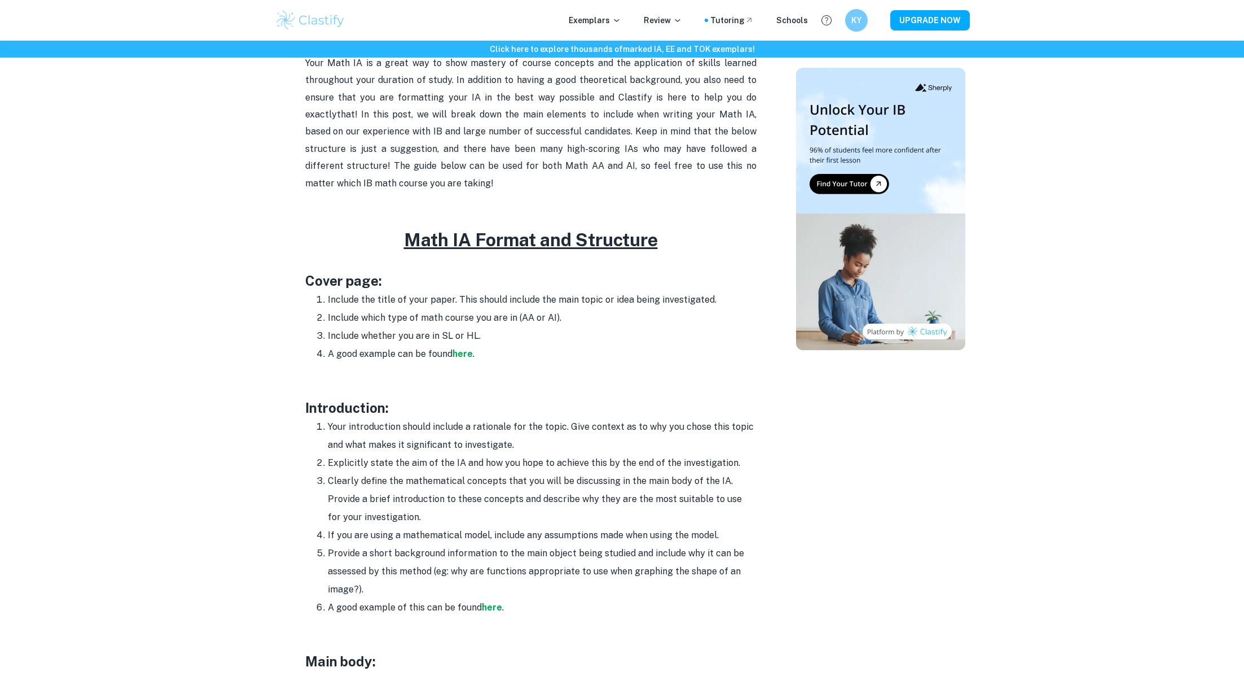
scroll to position [467, 0]
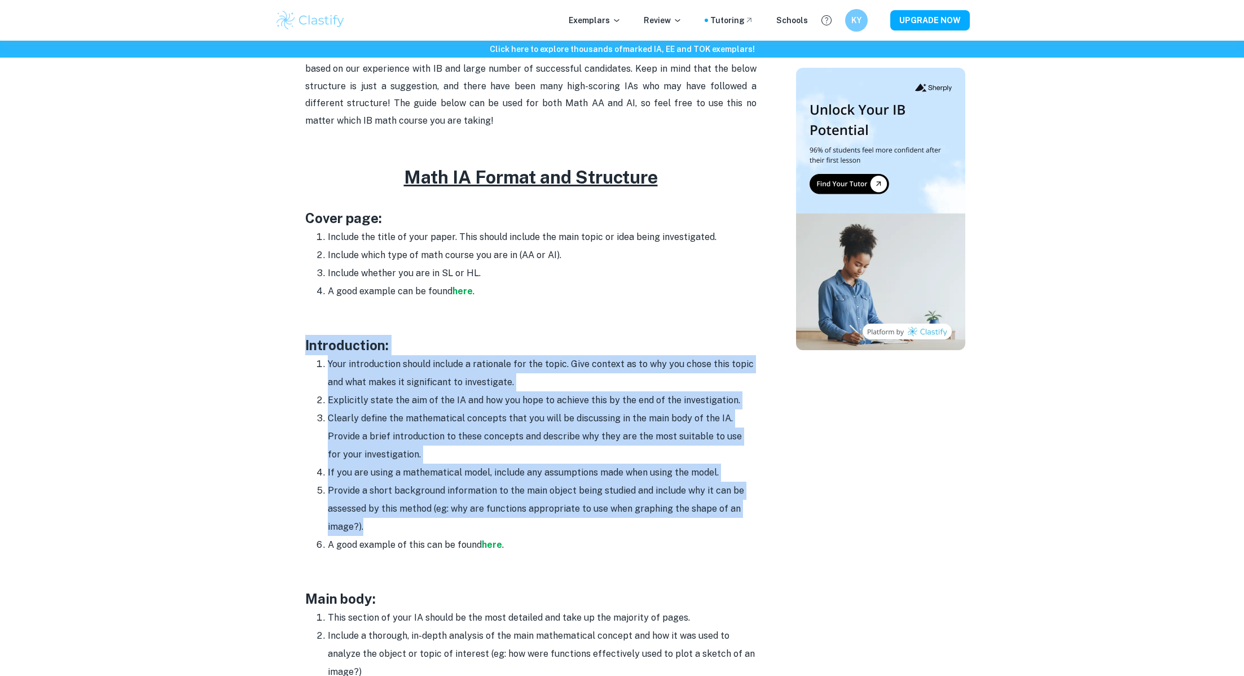
drag, startPoint x: 301, startPoint y: 345, endPoint x: 450, endPoint y: 522, distance: 231.1
click at [450, 522] on div "Math IA Format and Structure By [PERSON_NAME] • [DATE] Get feedback on your Mat…" at bounding box center [530, 549] width 503 height 1832
copy div "Introduction: Your introduction should include a rationale for the topic. Give …"
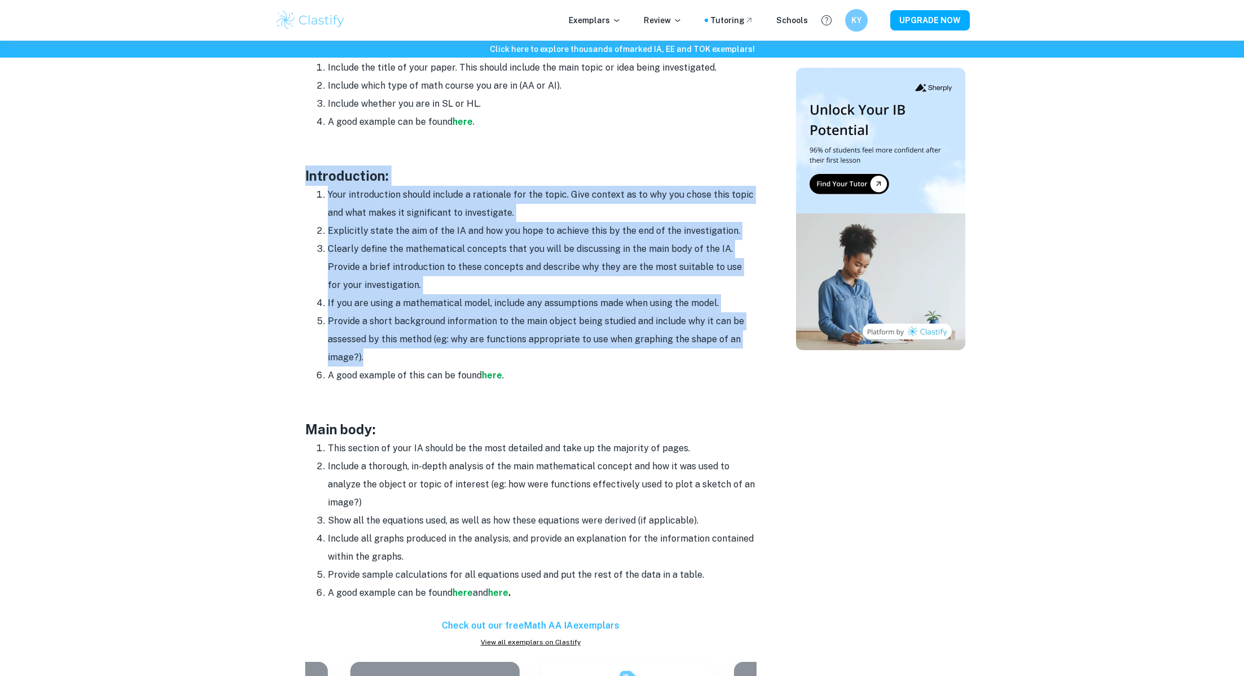
scroll to position [674, 0]
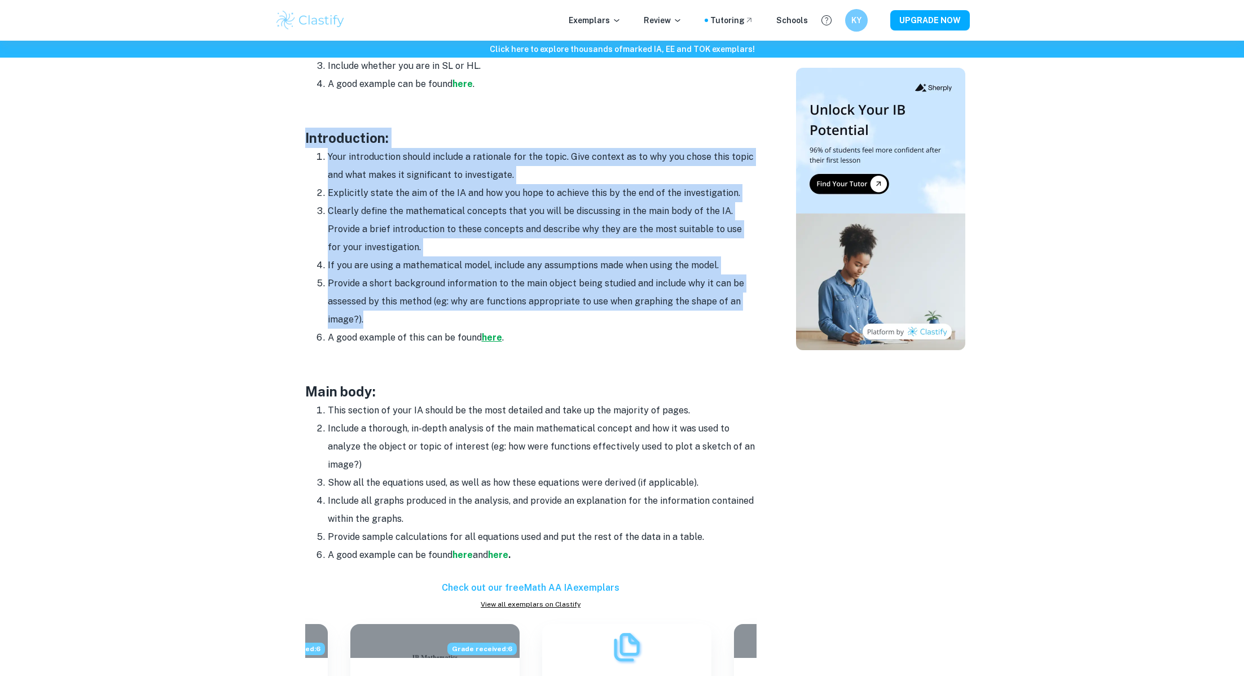
click at [495, 338] on strong "here" at bounding box center [492, 337] width 20 height 11
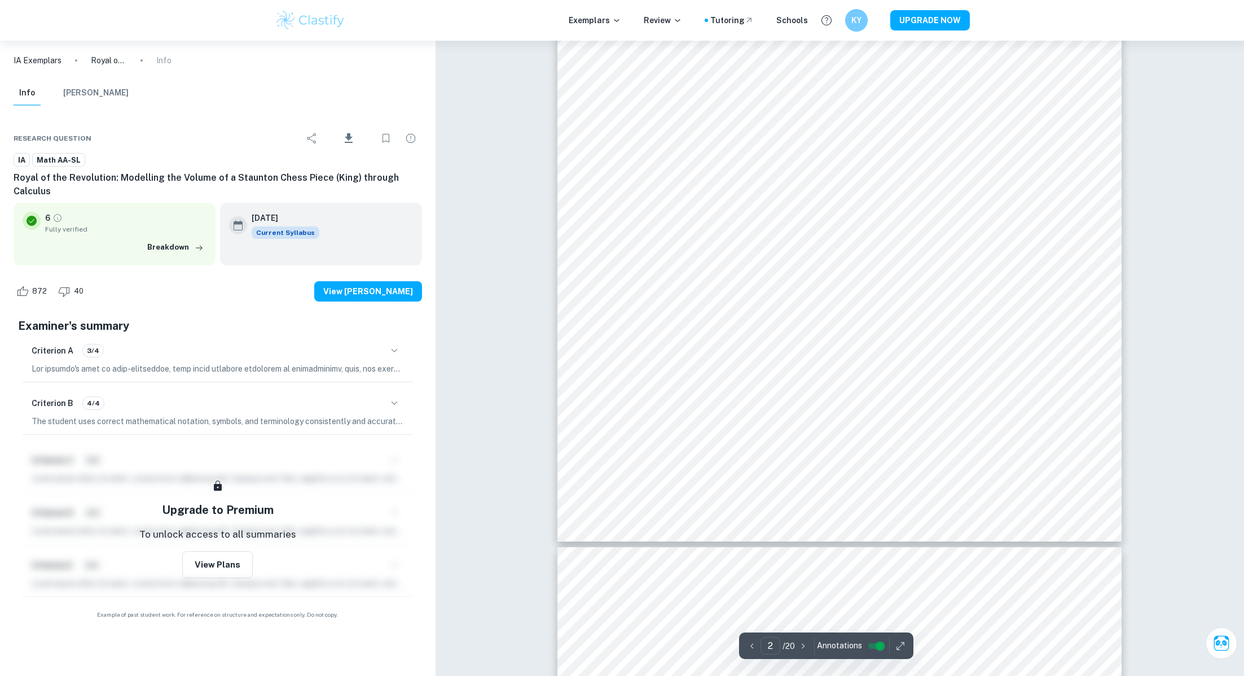
type input "3"
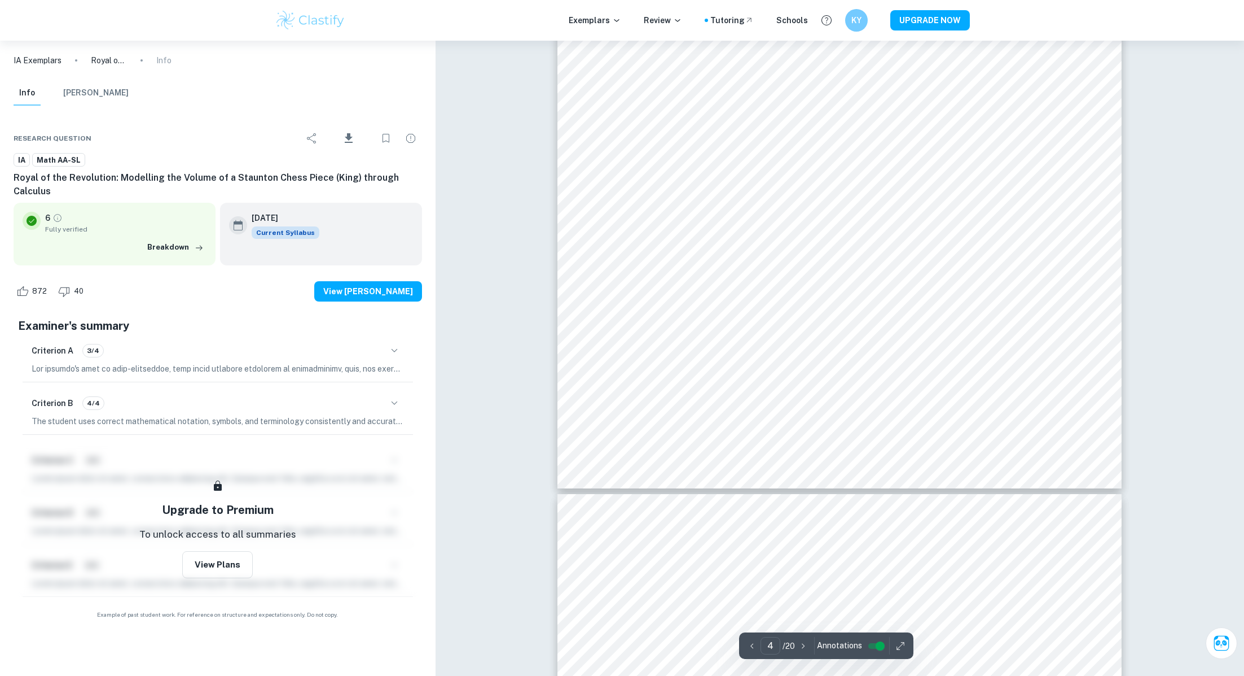
scroll to position [2684, 0]
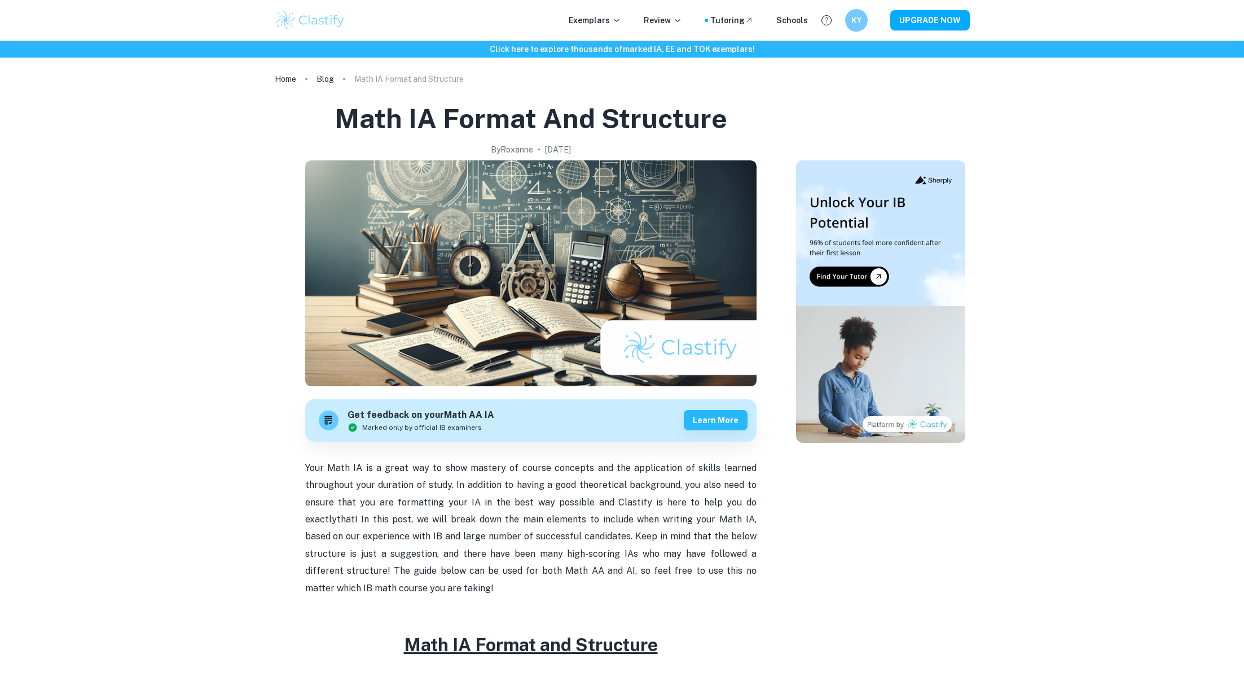
scroll to position [674, 0]
